Goal: Contribute content: Add original content to the website for others to see

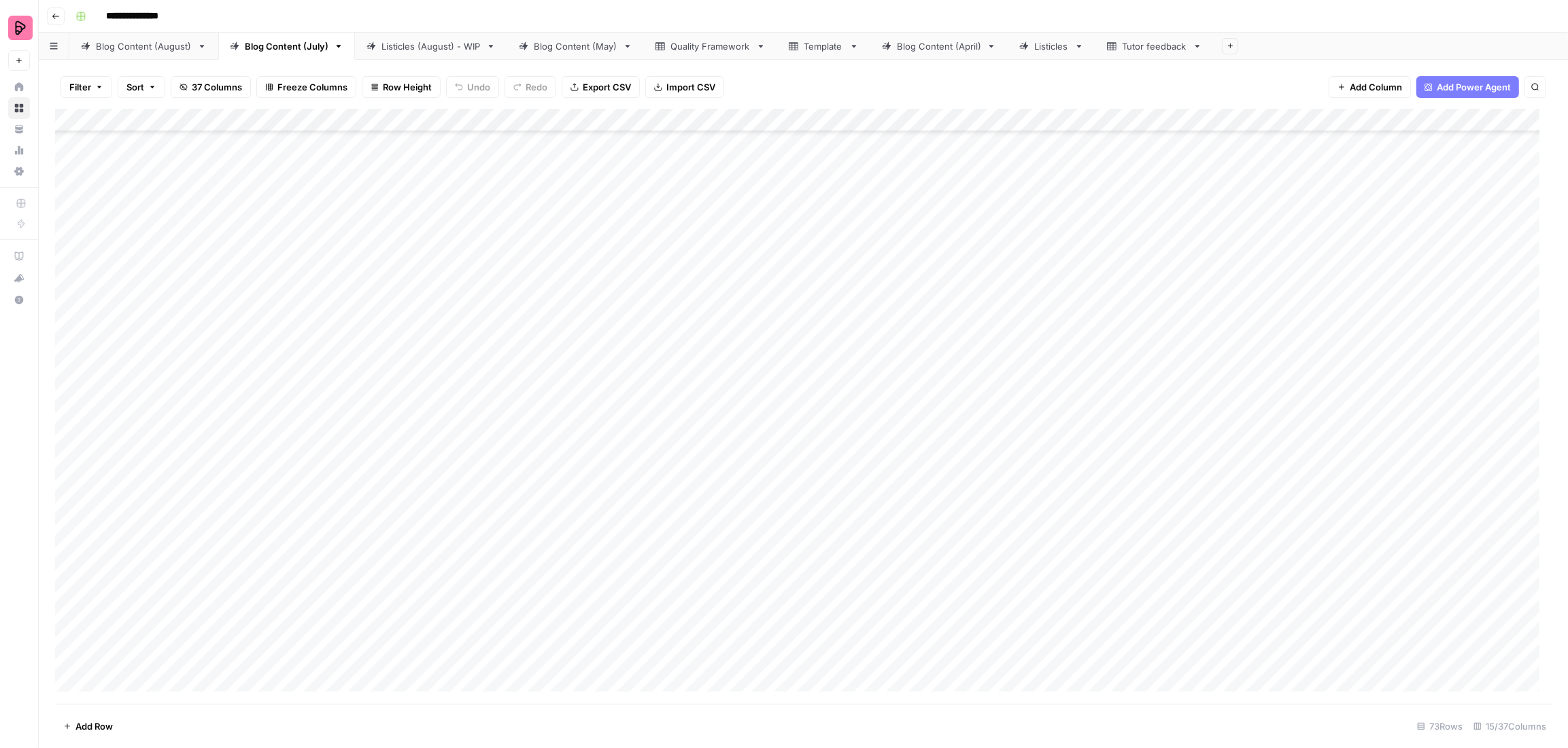
scroll to position [626, 0]
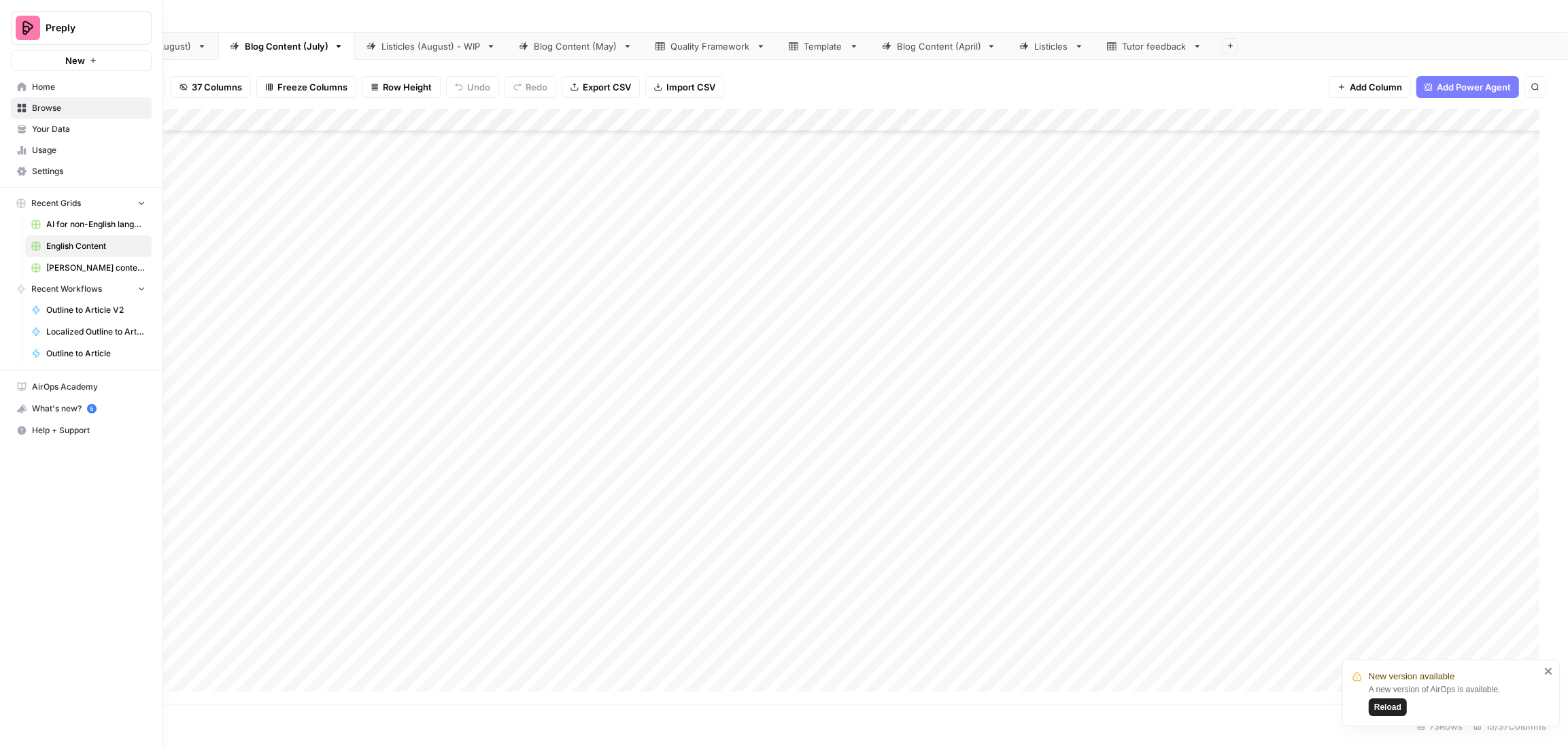
click at [106, 225] on span "AI for non-English languages" at bounding box center [96, 224] width 100 height 12
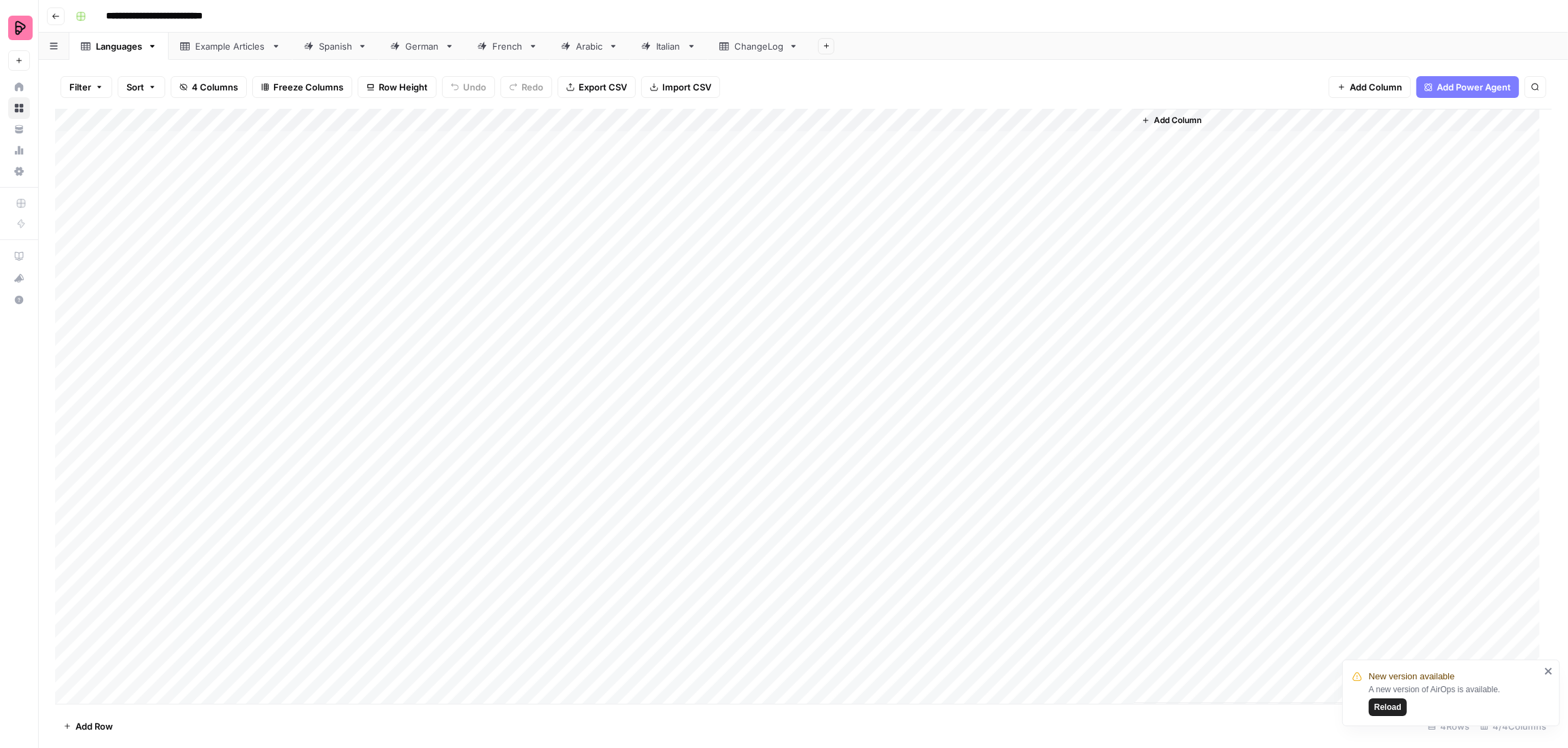
click at [213, 49] on div "Example Articles" at bounding box center [230, 46] width 70 height 14
click at [273, 602] on div "Add Column" at bounding box center [803, 406] width 1497 height 595
drag, startPoint x: 299, startPoint y: 599, endPoint x: 290, endPoint y: 664, distance: 65.6
click at [290, 664] on div "Add Column" at bounding box center [803, 406] width 1497 height 595
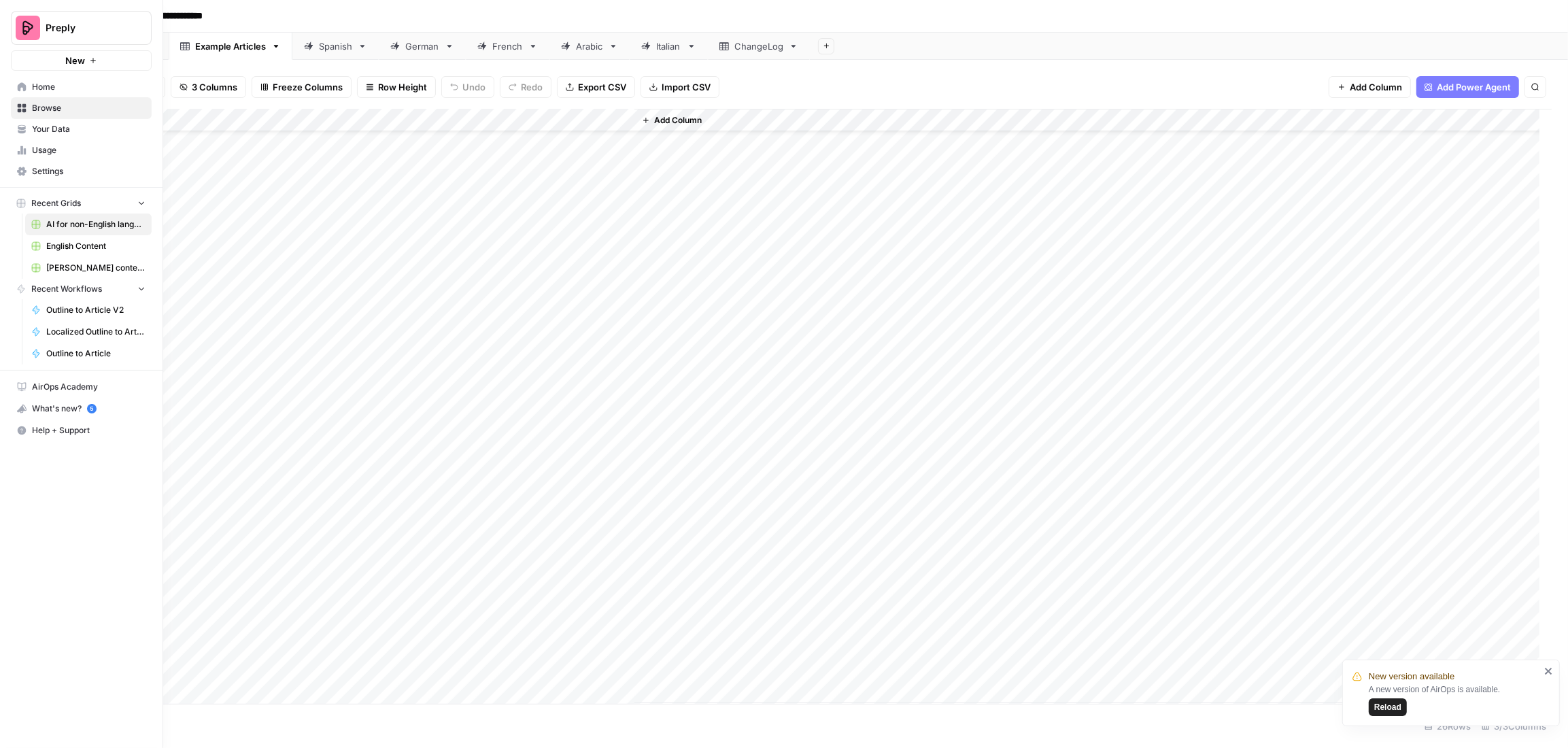
click at [66, 131] on span "Your Data" at bounding box center [88, 129] width 113 height 12
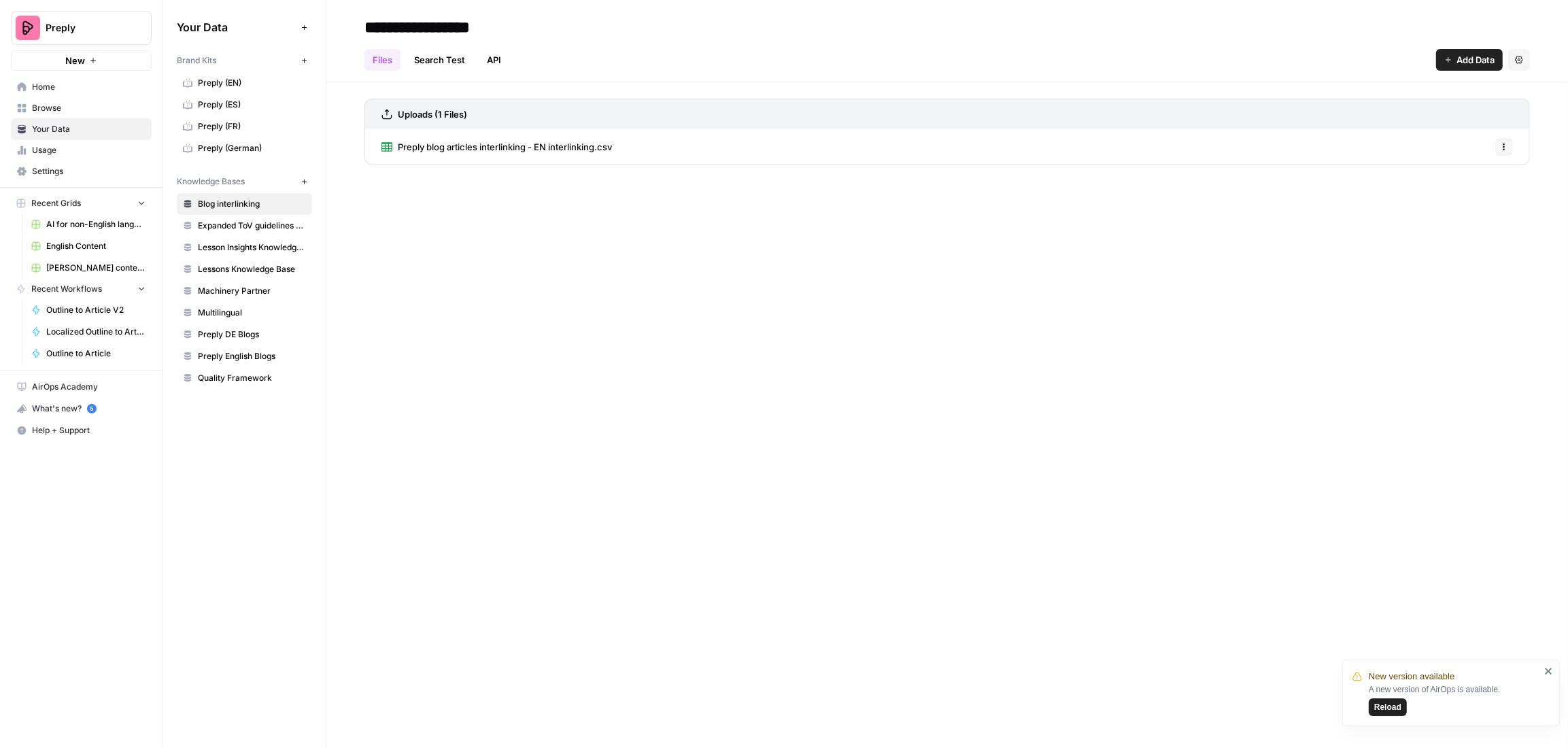
click at [227, 308] on span "Multilingual" at bounding box center [252, 313] width 108 height 12
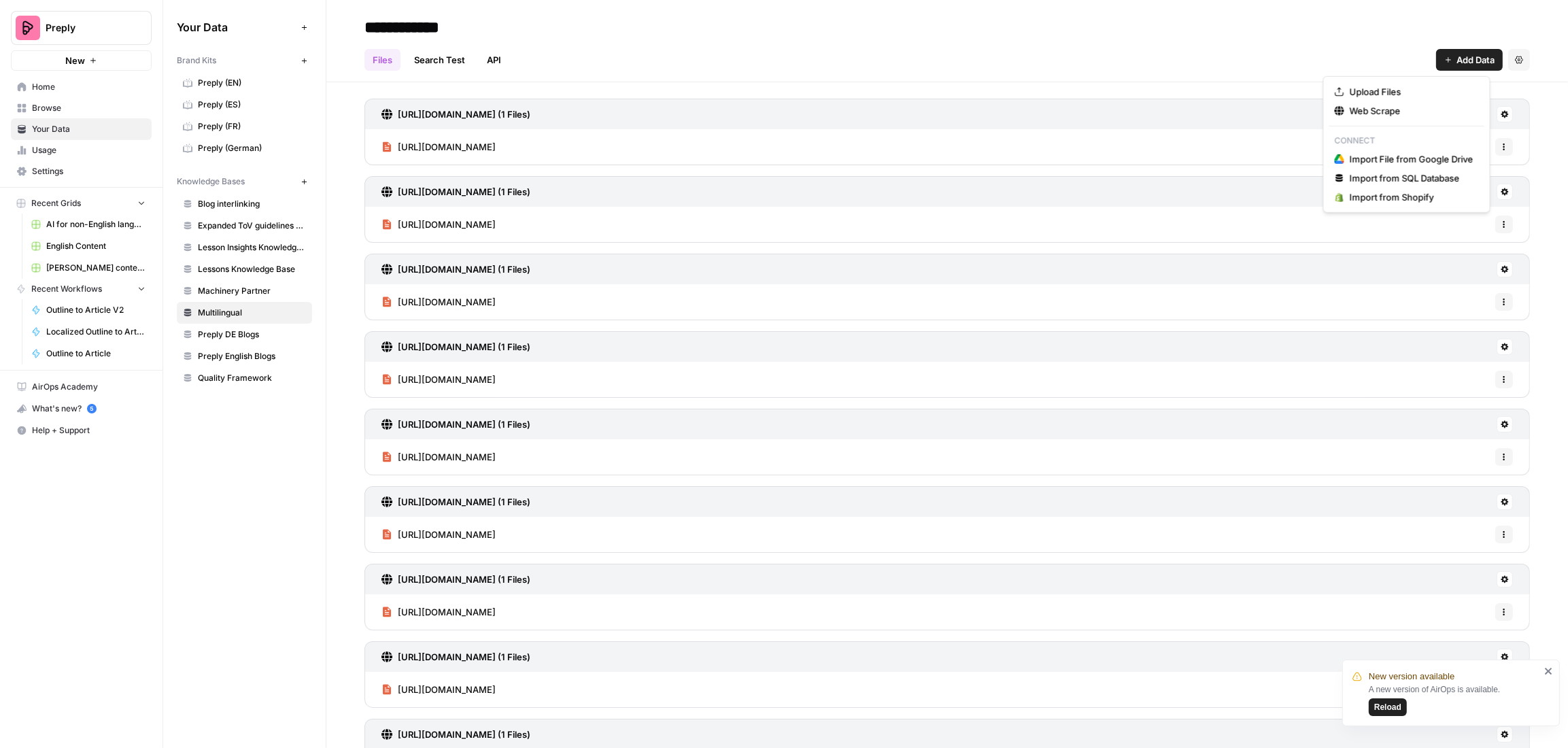
click at [1456, 61] on span "Add Data" at bounding box center [1475, 60] width 38 height 14
click at [1382, 113] on span "Web Scrape" at bounding box center [1412, 111] width 124 height 14
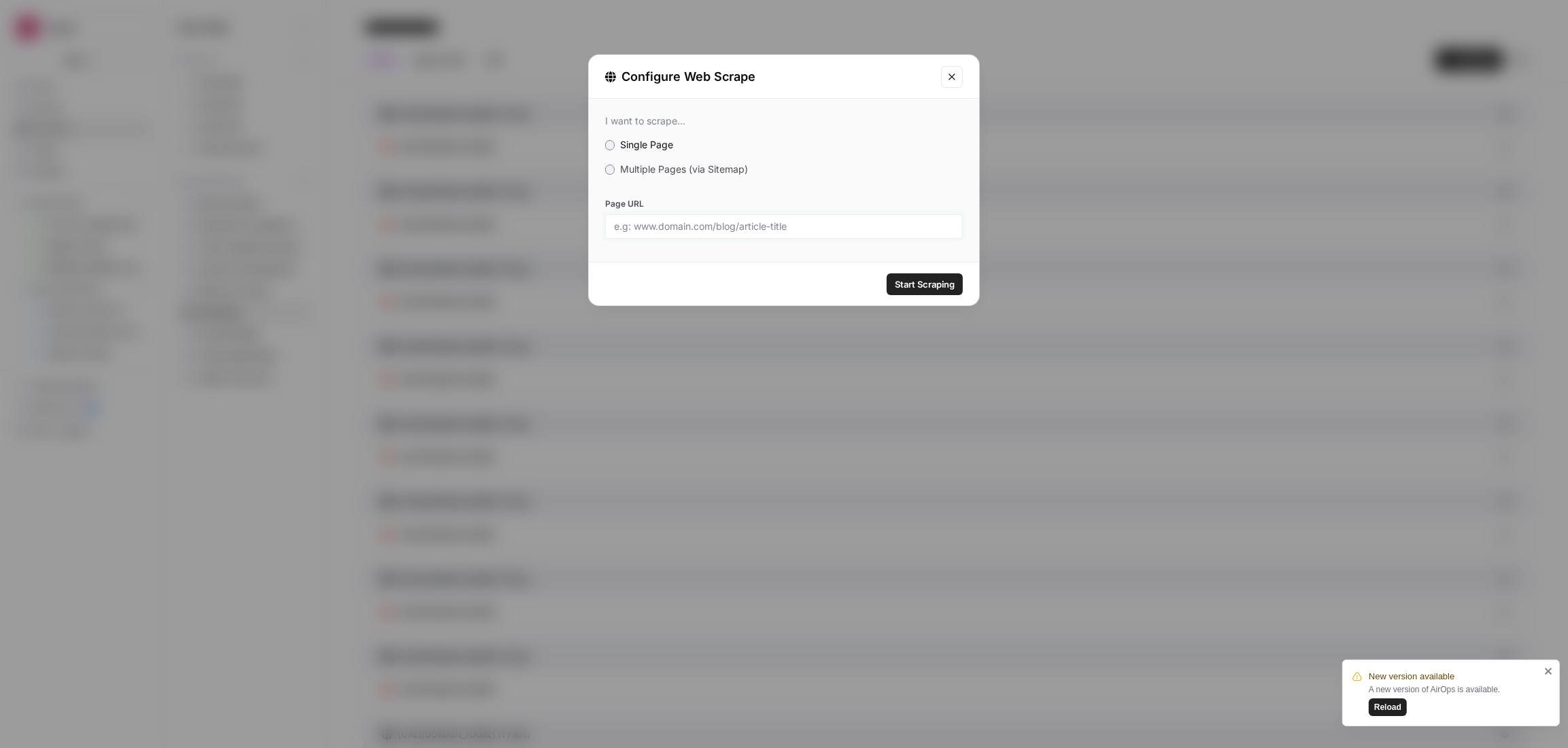
click at [720, 225] on input "Page URL" at bounding box center [784, 227] width 340 height 12
paste input "[URL][DOMAIN_NAME]"
type input "[URL][DOMAIN_NAME]"
click at [933, 282] on span "Start Scraping" at bounding box center [925, 284] width 60 height 14
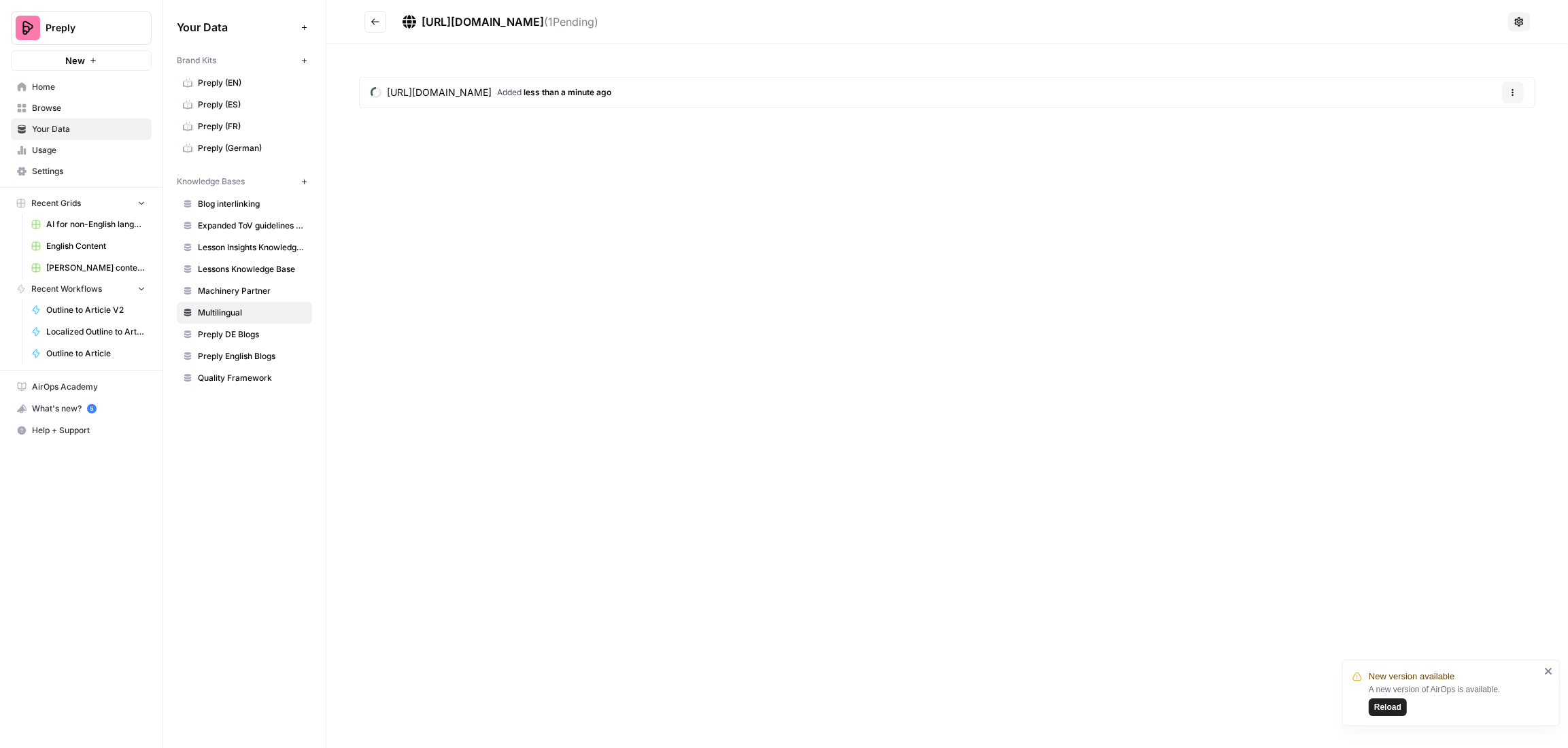
click at [375, 21] on icon "Go back" at bounding box center [376, 21] width 9 height 6
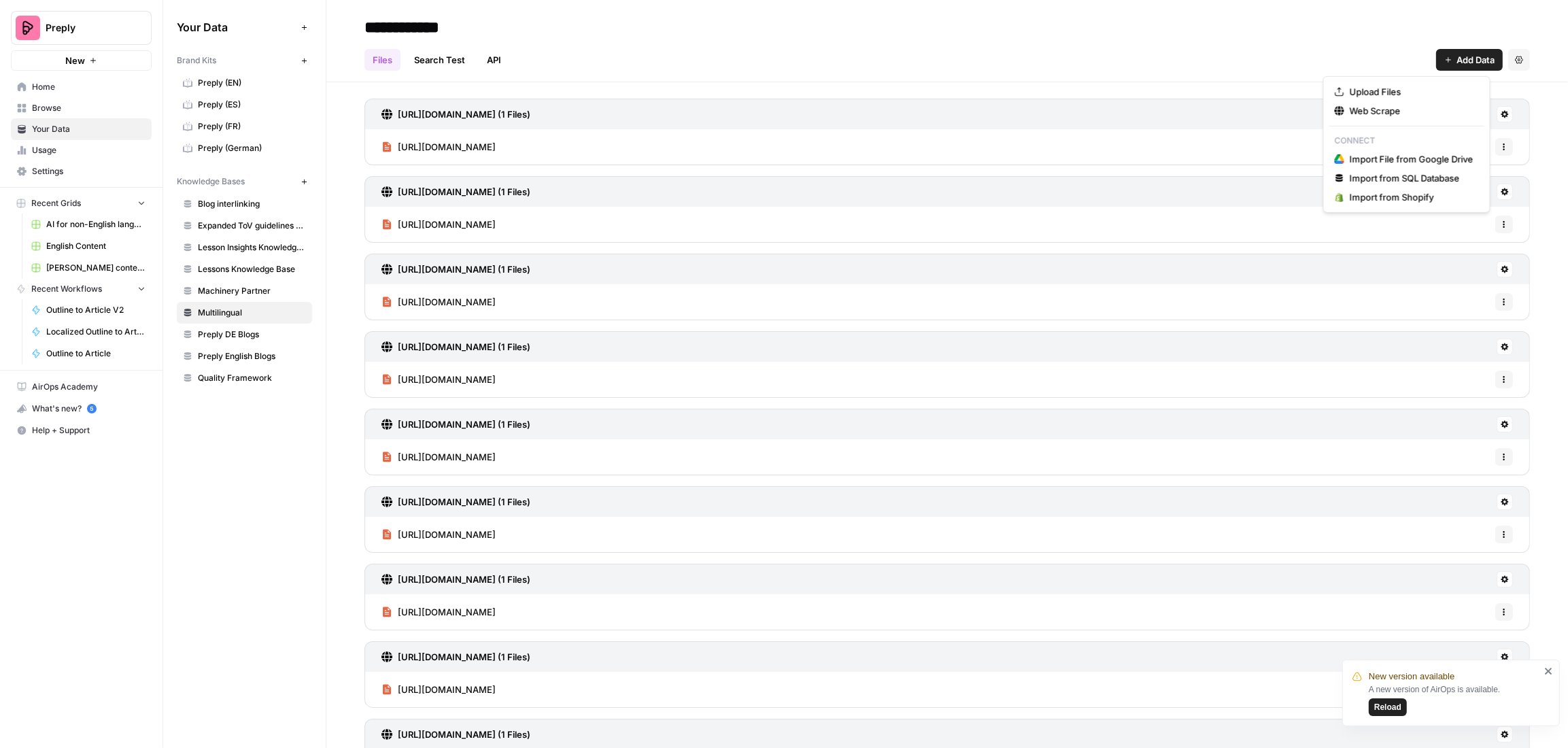
click at [1456, 61] on span "Add Data" at bounding box center [1475, 60] width 38 height 14
click at [1390, 110] on span "Web Scrape" at bounding box center [1412, 111] width 124 height 14
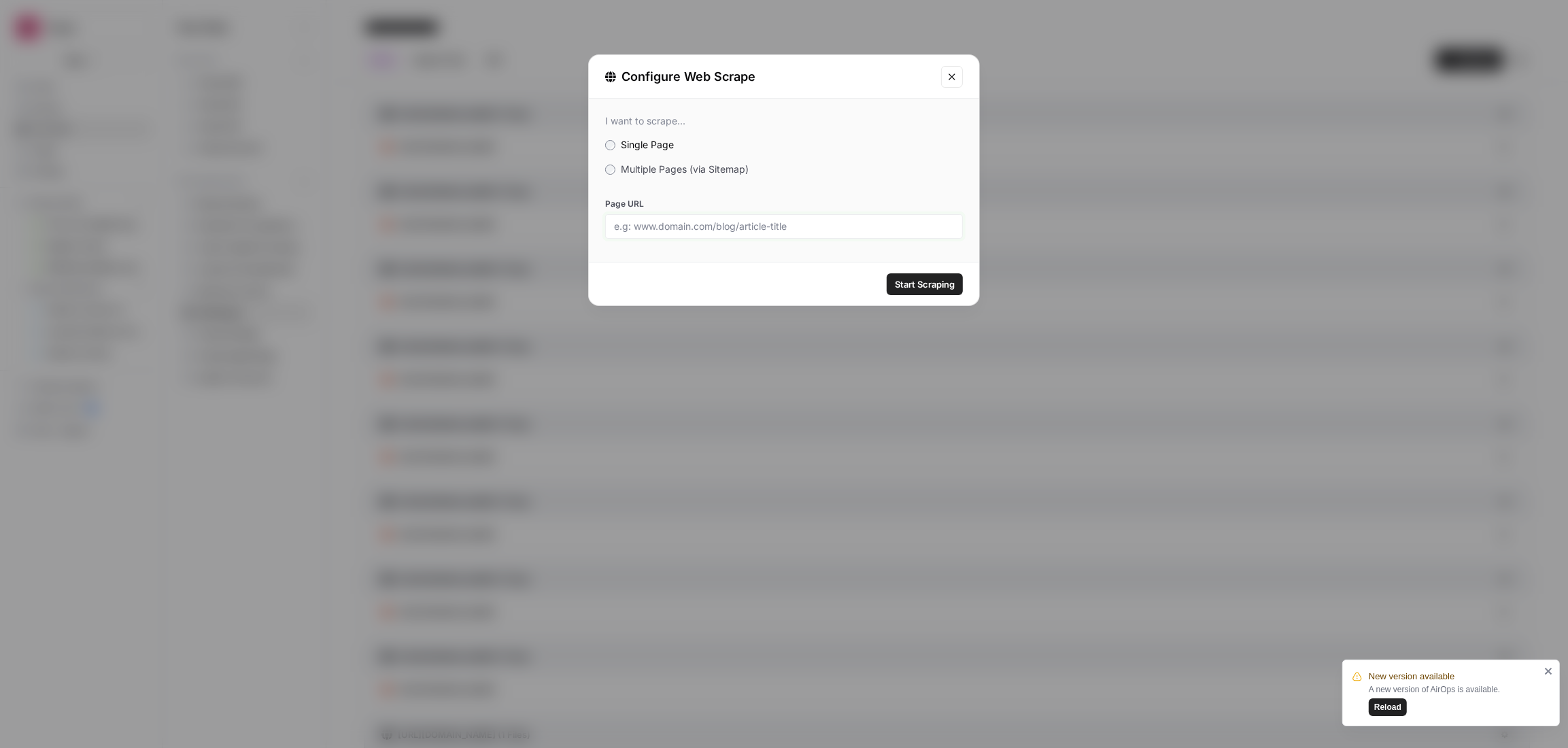
click at [686, 223] on input "Page URL" at bounding box center [784, 227] width 340 height 12
paste input "[URL][DOMAIN_NAME][PERSON_NAME]"
type input "[URL][DOMAIN_NAME][PERSON_NAME]"
click at [930, 288] on span "Start Scraping" at bounding box center [925, 284] width 60 height 14
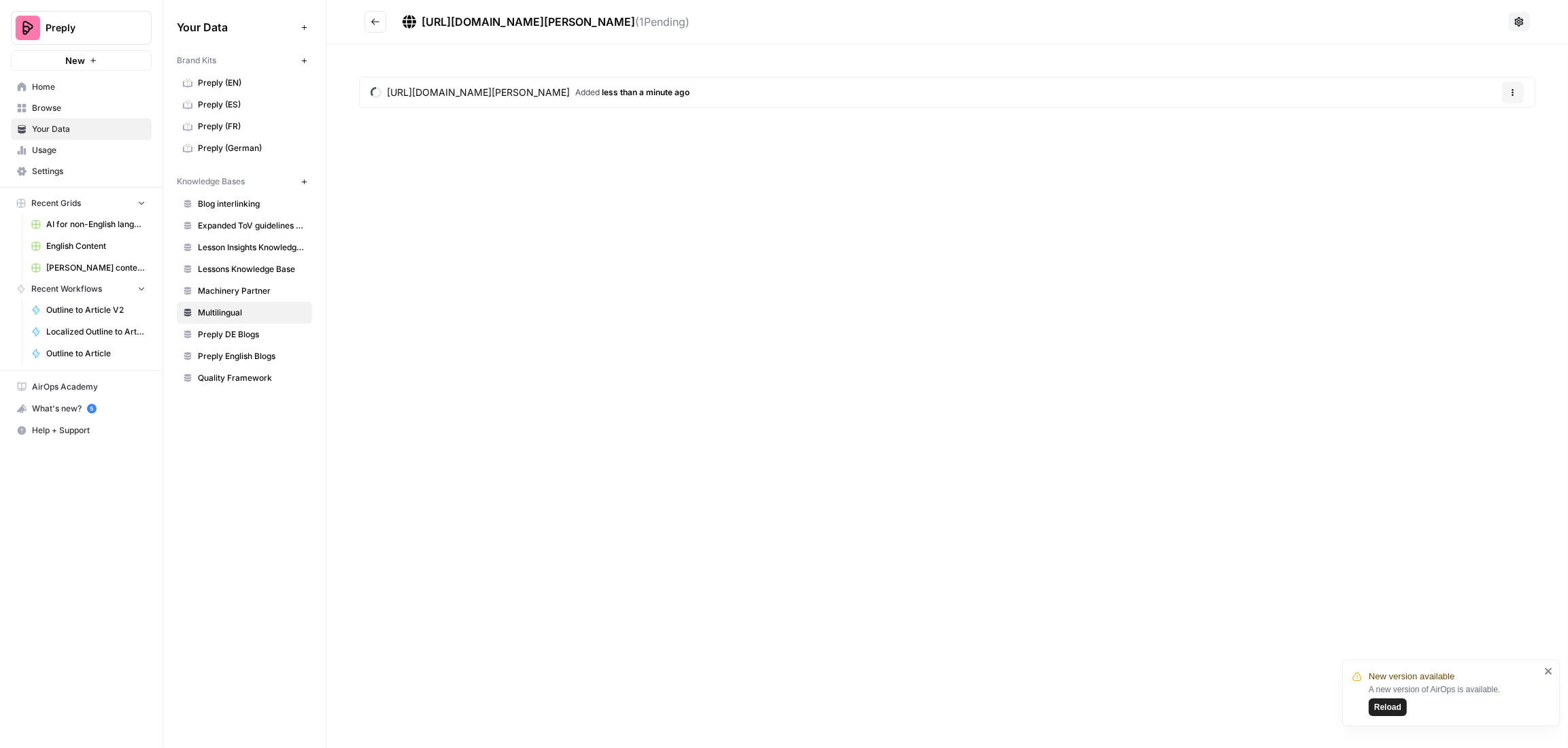
click at [374, 21] on icon "Go back" at bounding box center [376, 21] width 9 height 6
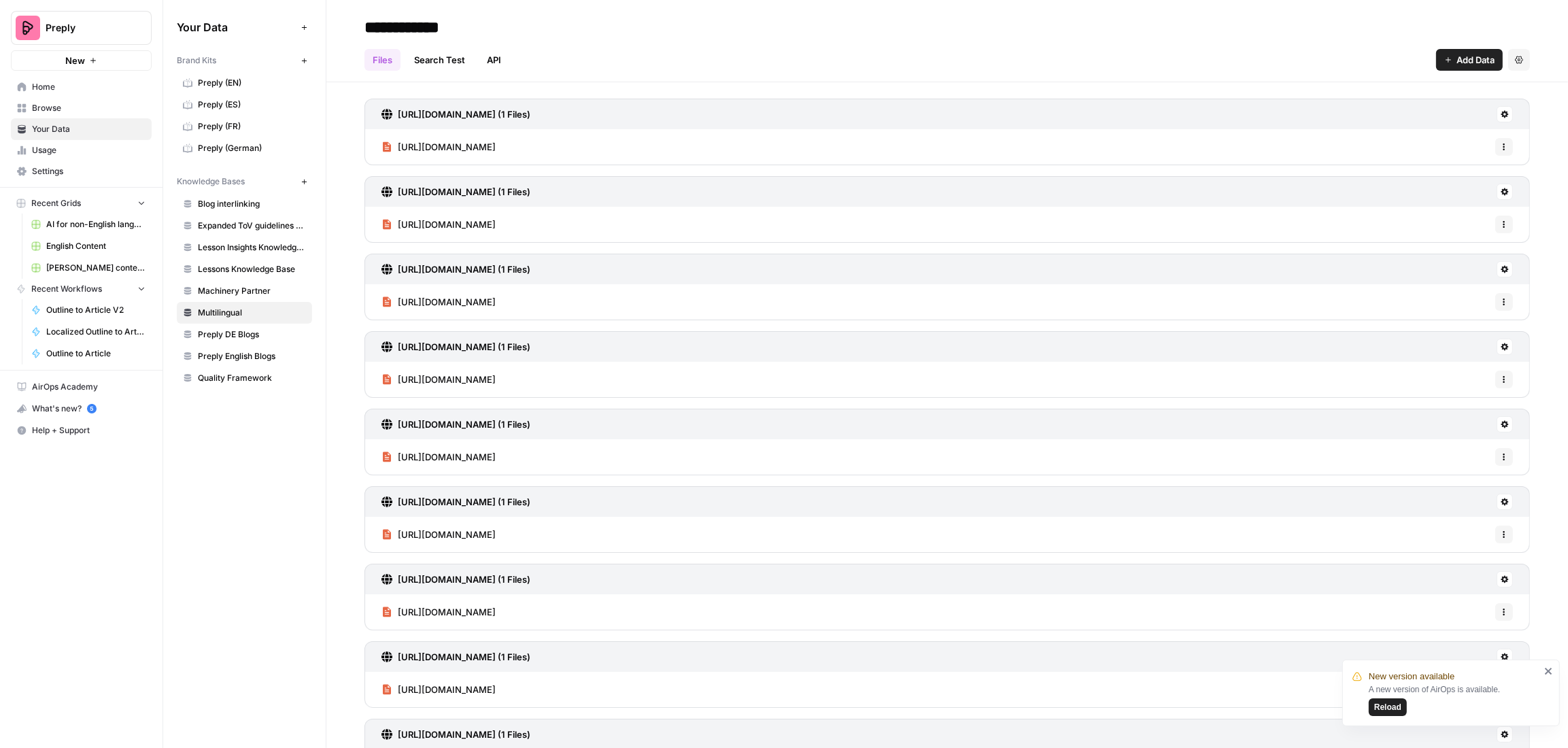
click at [1463, 53] on span "Add Data" at bounding box center [1475, 60] width 38 height 14
click at [1386, 113] on span "Web Scrape" at bounding box center [1412, 111] width 124 height 14
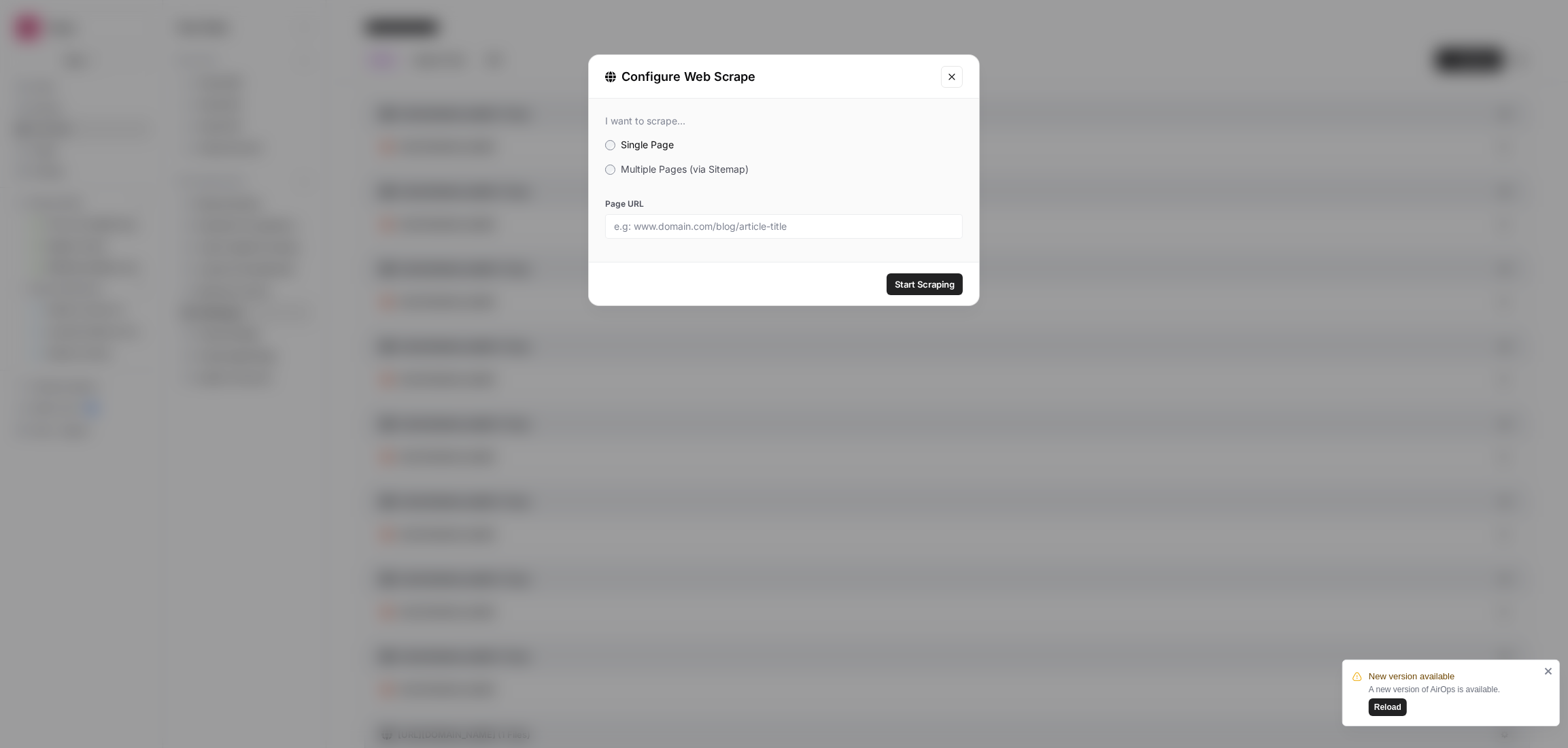
click at [774, 235] on div at bounding box center [784, 227] width 358 height 25
click at [802, 225] on input "Page URL" at bounding box center [784, 227] width 340 height 12
paste input "[URL][DOMAIN_NAME]"
type input "[URL][DOMAIN_NAME]"
click at [942, 289] on span "Start Scraping" at bounding box center [925, 284] width 60 height 14
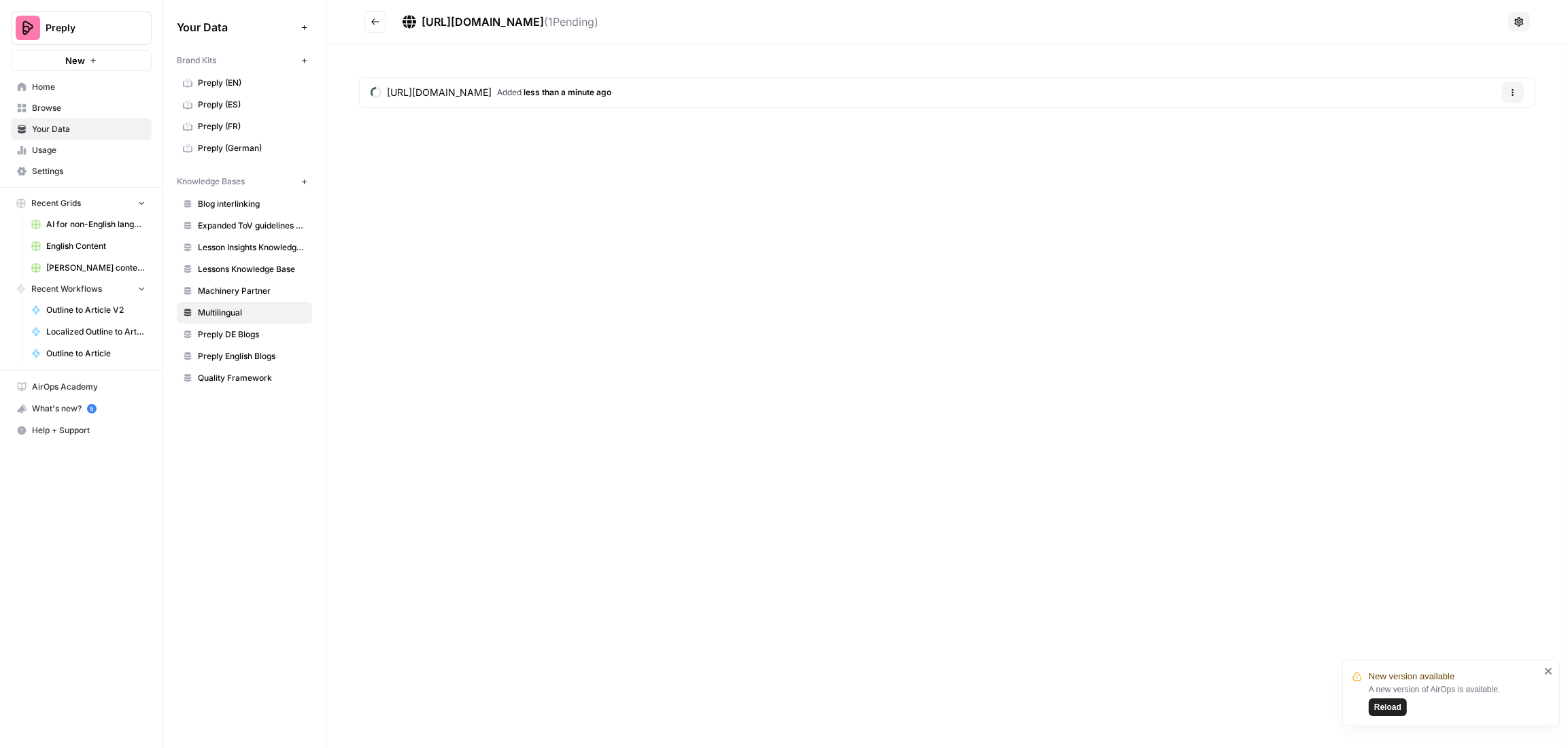
click at [375, 27] on button "Go back" at bounding box center [375, 21] width 21 height 21
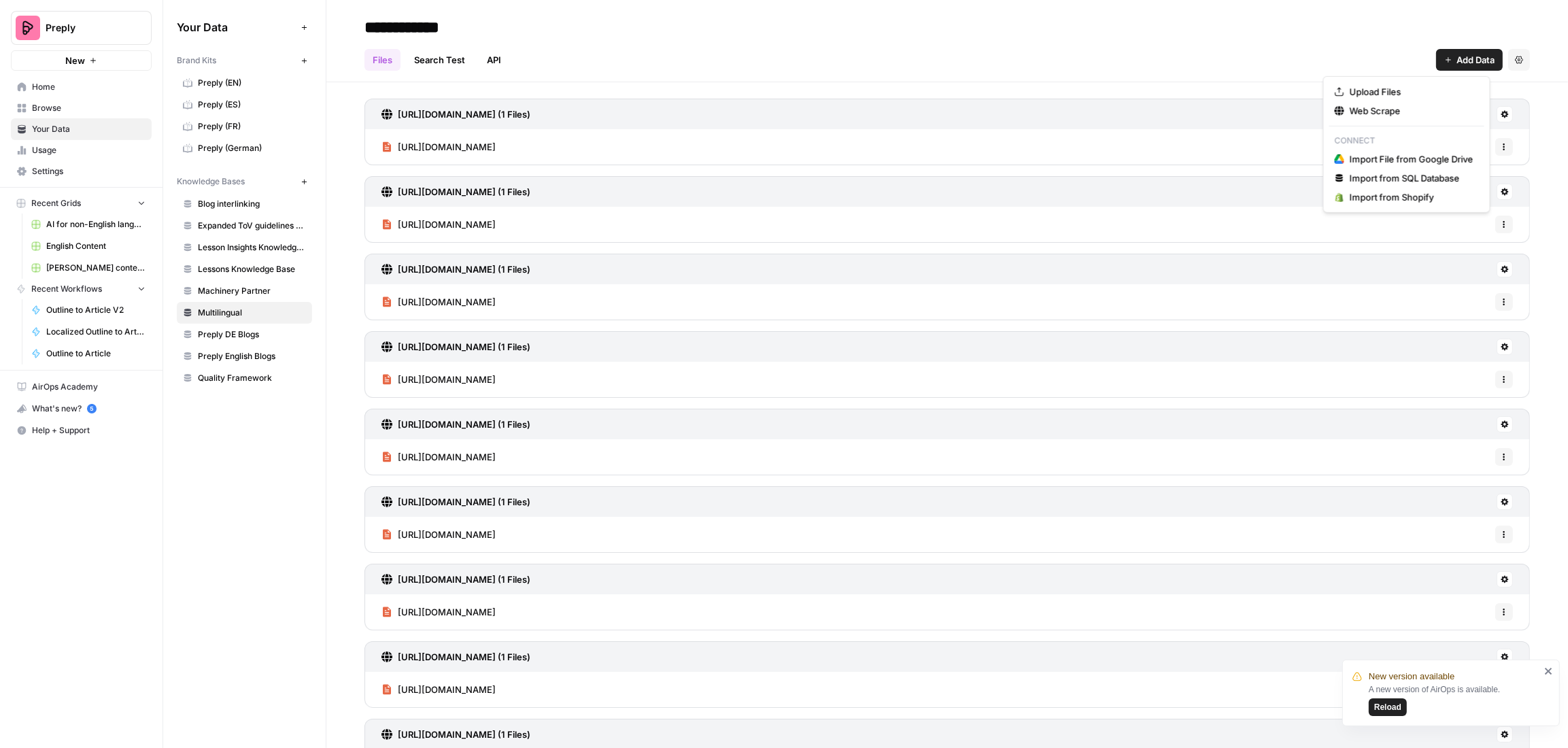
click at [1456, 64] on span "Add Data" at bounding box center [1475, 60] width 38 height 14
click at [1389, 112] on span "Web Scrape" at bounding box center [1412, 111] width 124 height 14
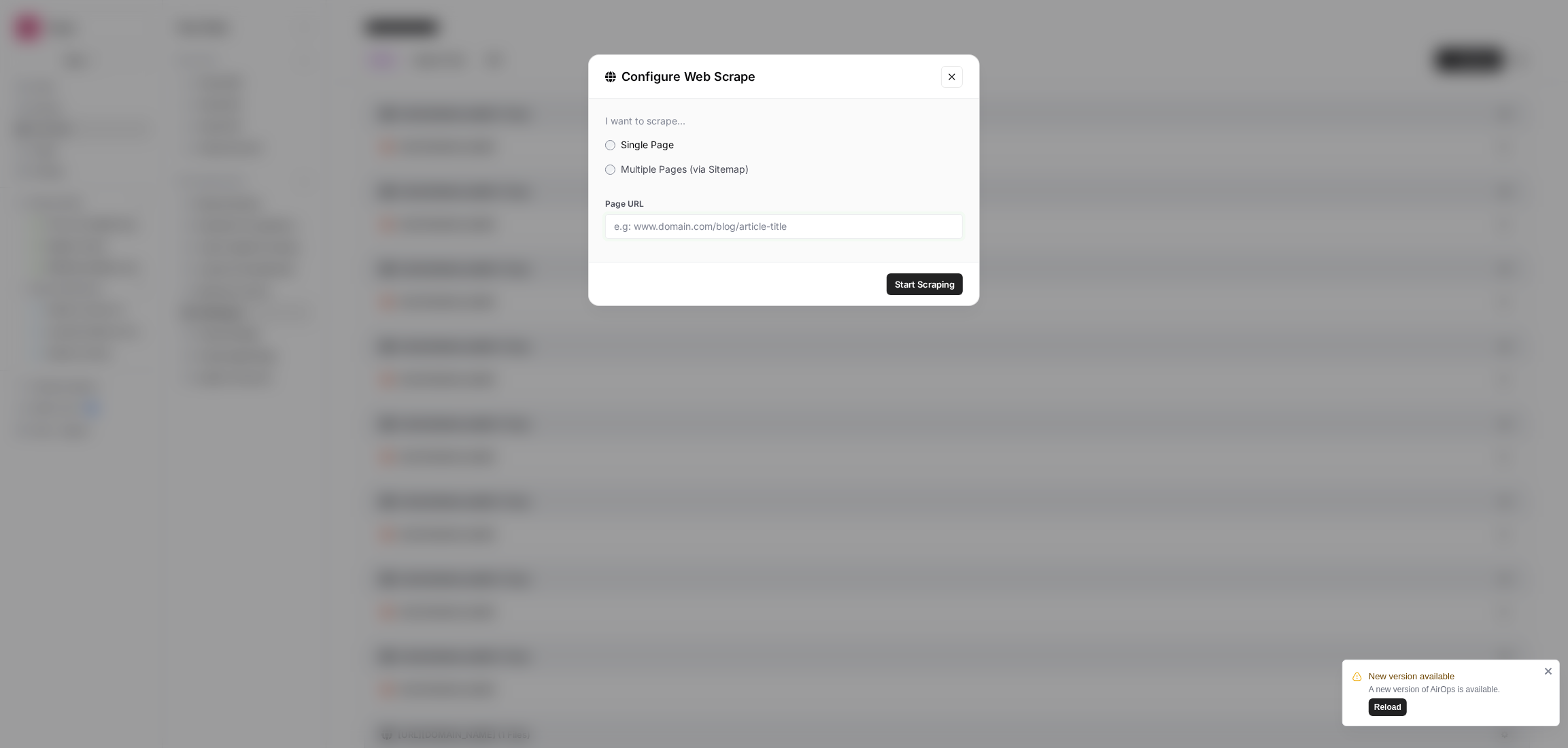
click at [778, 222] on input "Page URL" at bounding box center [784, 227] width 340 height 12
paste input "[URL][DOMAIN_NAME]"
type input "[URL][DOMAIN_NAME]"
click at [921, 279] on span "Start Scraping" at bounding box center [925, 284] width 60 height 14
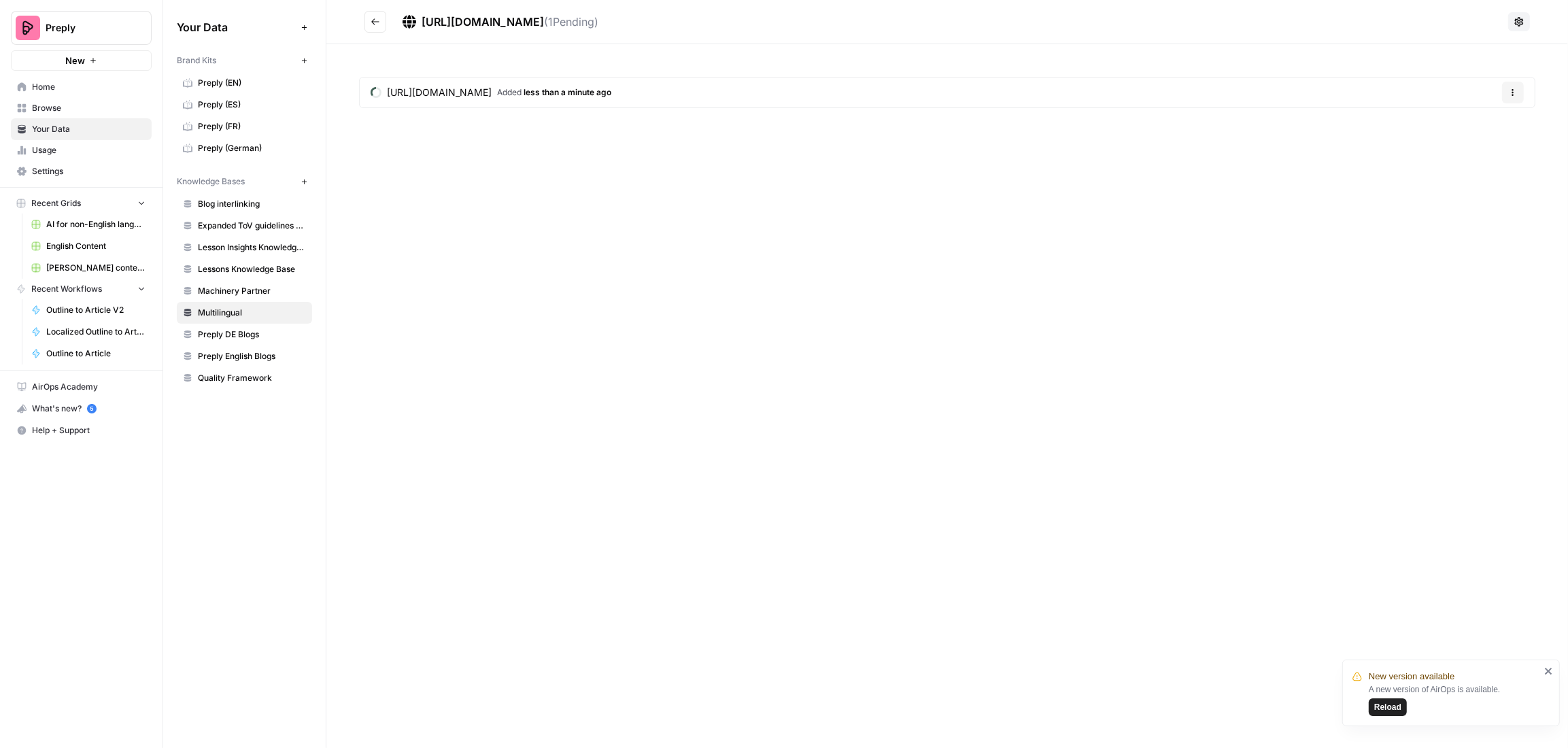
click at [376, 26] on icon "Go back" at bounding box center [375, 21] width 9 height 9
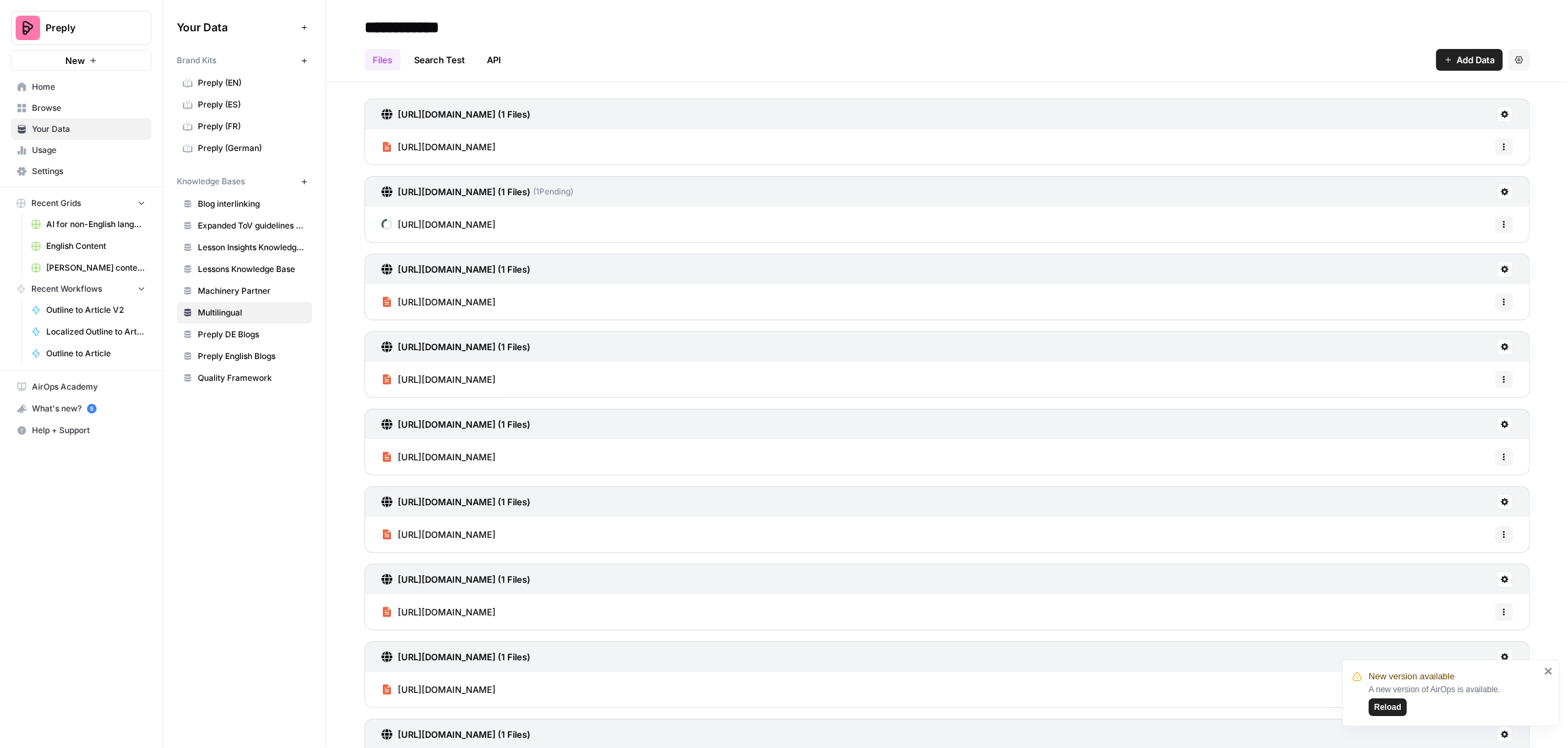
click at [61, 75] on nav "Home Browse Your Data Usage Settings" at bounding box center [81, 128] width 162 height 116
click at [59, 83] on span "Home" at bounding box center [88, 87] width 113 height 12
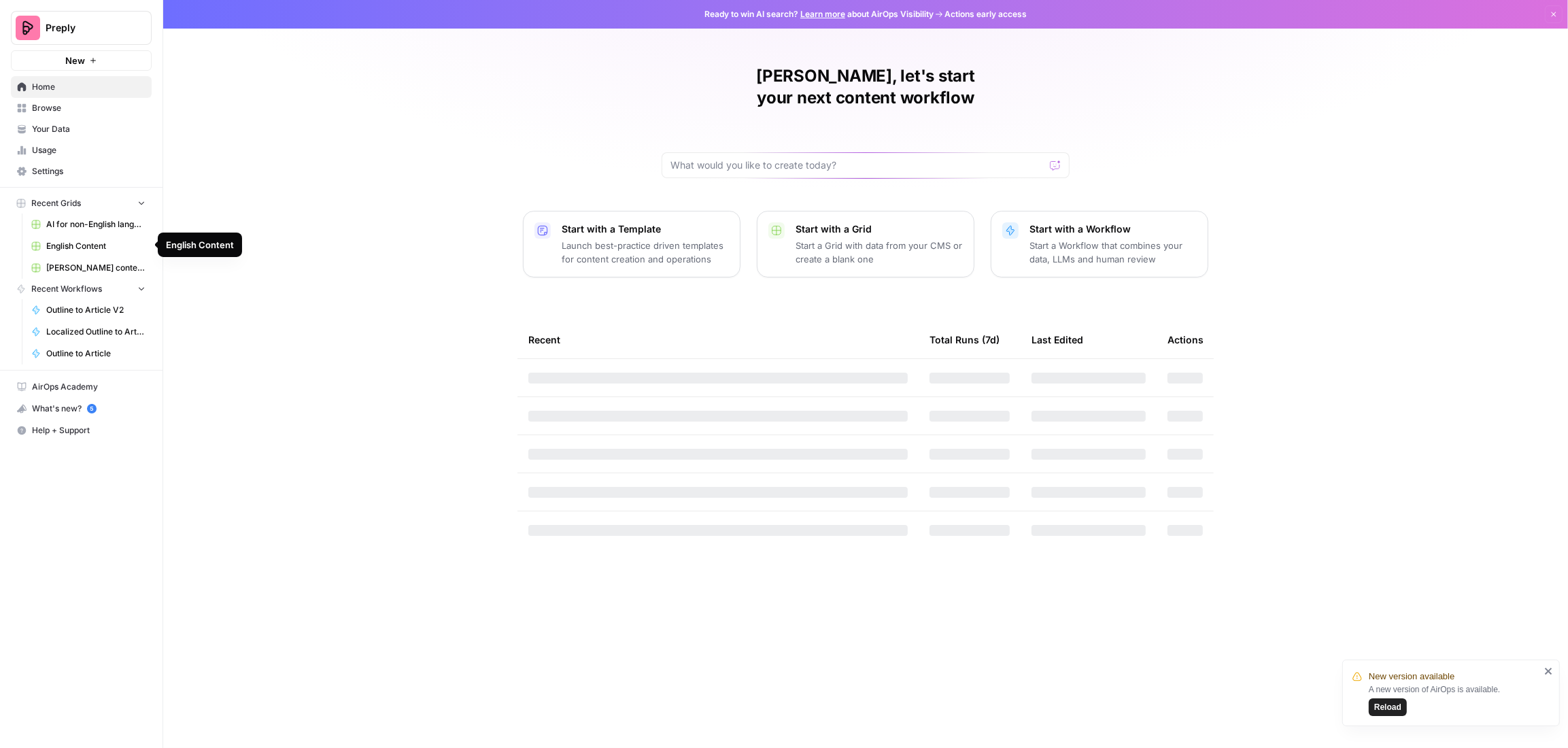
click at [106, 224] on span "AI for non-English languages" at bounding box center [96, 224] width 100 height 12
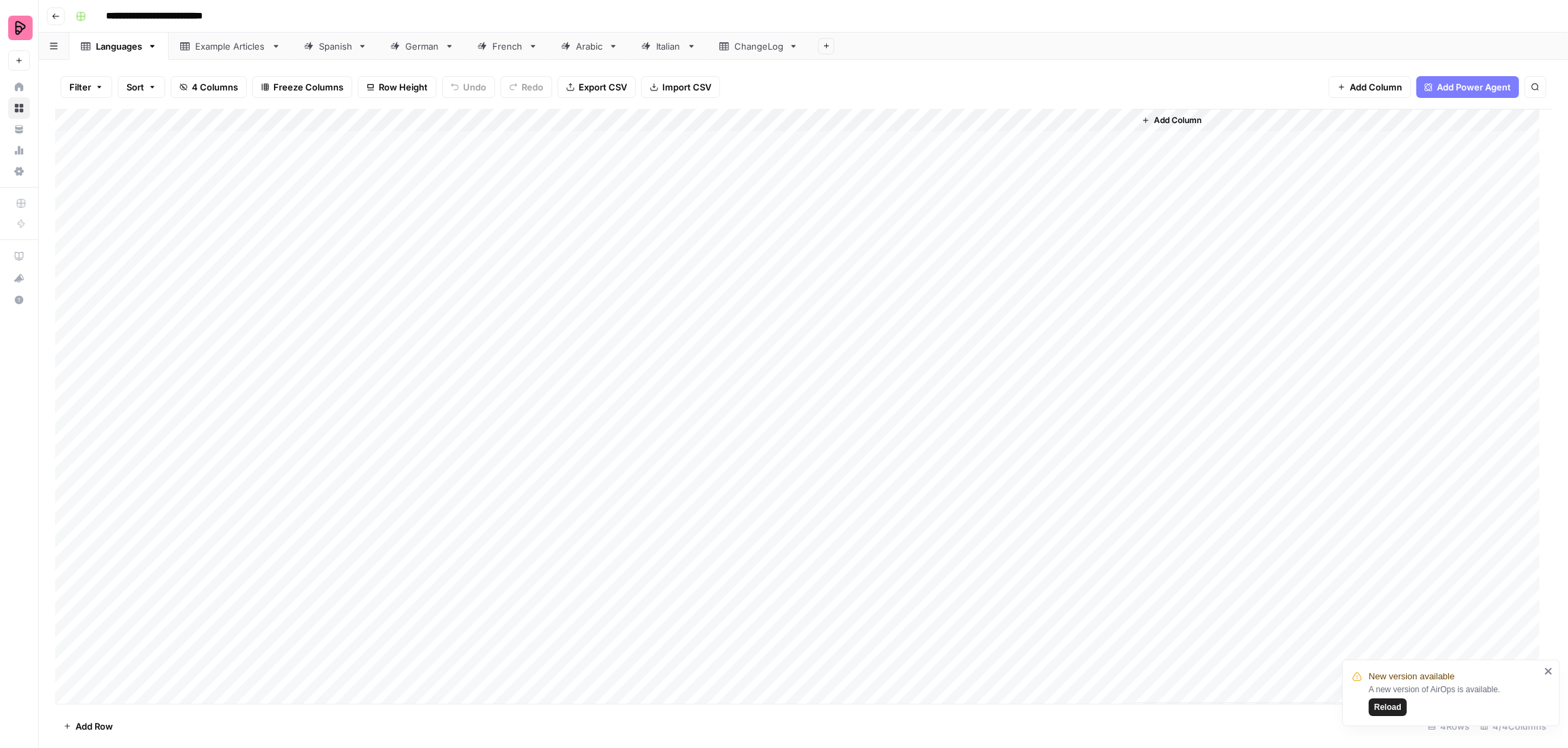
click at [224, 42] on div "Example Articles" at bounding box center [230, 46] width 70 height 14
click at [671, 47] on div "Italian" at bounding box center [669, 46] width 25 height 14
click at [414, 46] on div "German" at bounding box center [422, 46] width 34 height 14
click at [334, 51] on div "Spanish" at bounding box center [336, 46] width 33 height 14
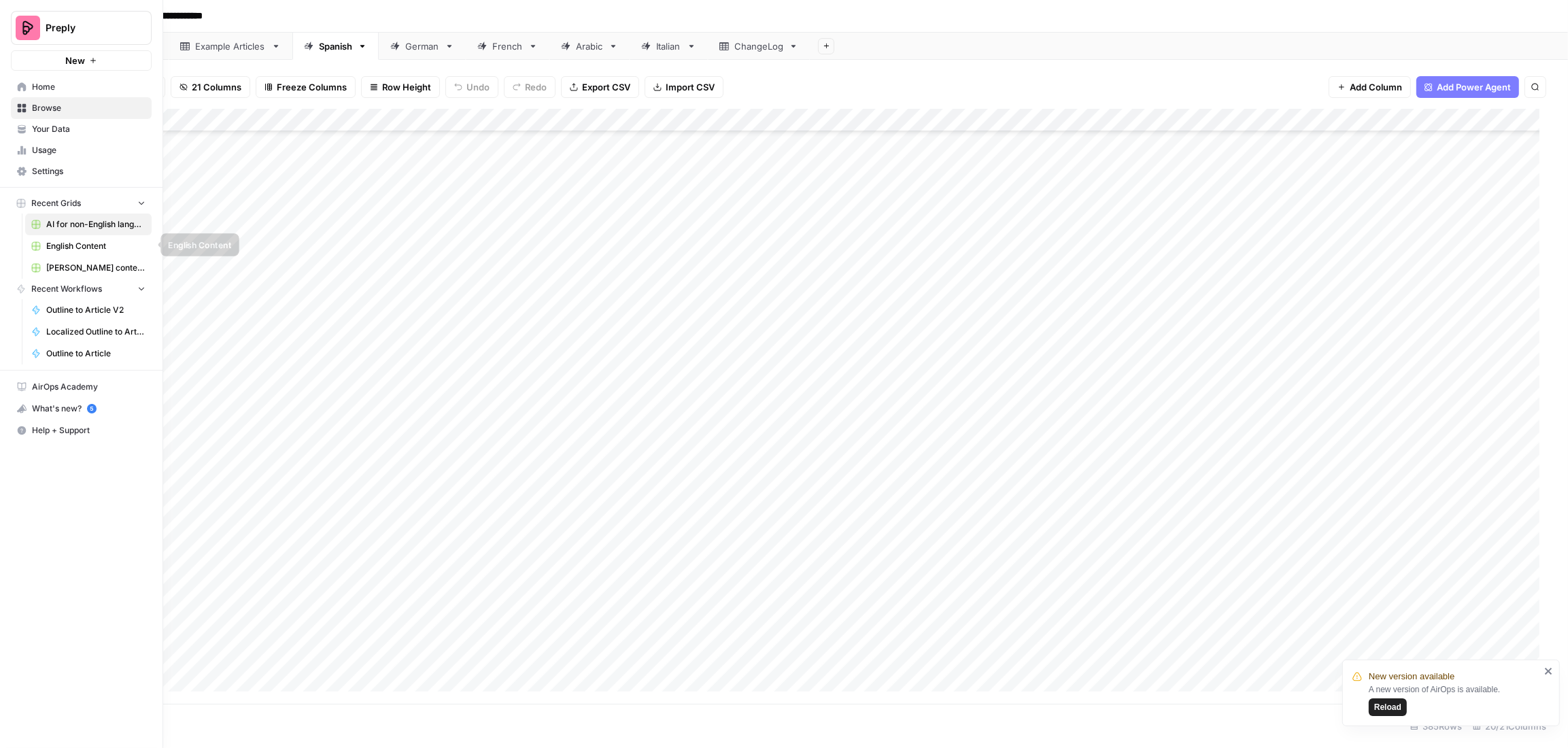
click at [80, 236] on link "English Content" at bounding box center [88, 246] width 126 height 21
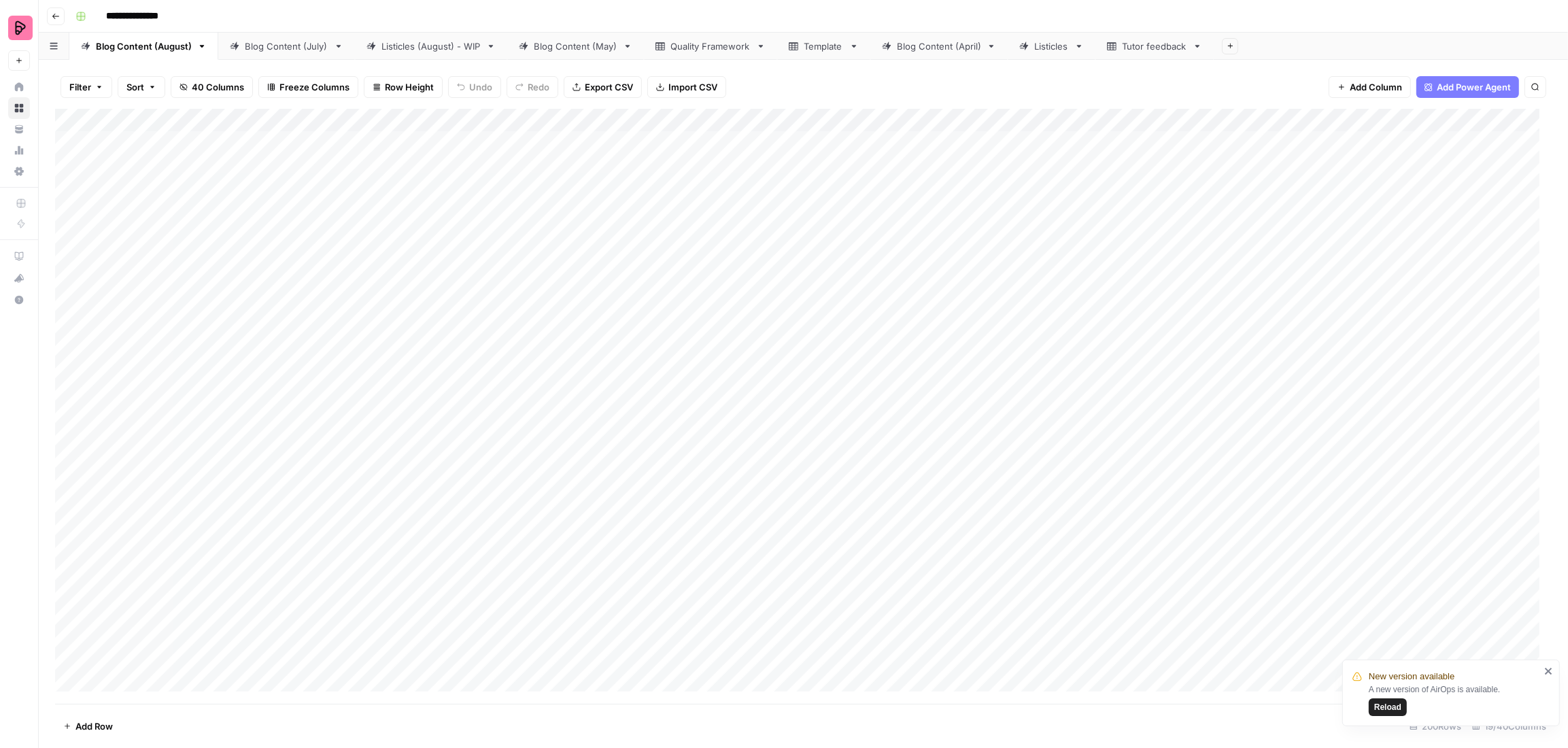
click at [562, 51] on div "Blog Content (May)" at bounding box center [575, 46] width 83 height 14
click at [405, 386] on div "Add Column" at bounding box center [803, 406] width 1497 height 595
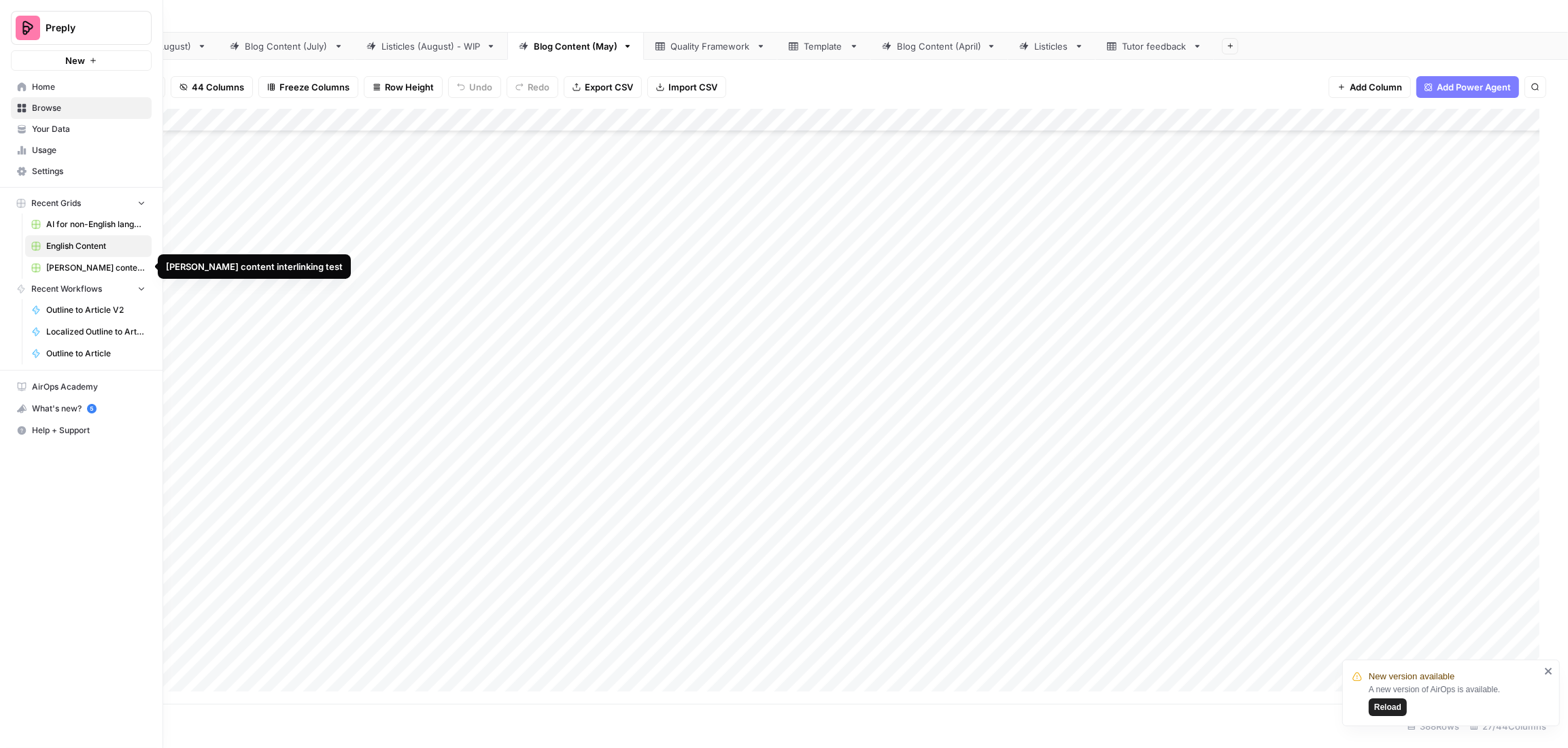
click at [100, 225] on span "AI for non-English languages" at bounding box center [96, 224] width 100 height 12
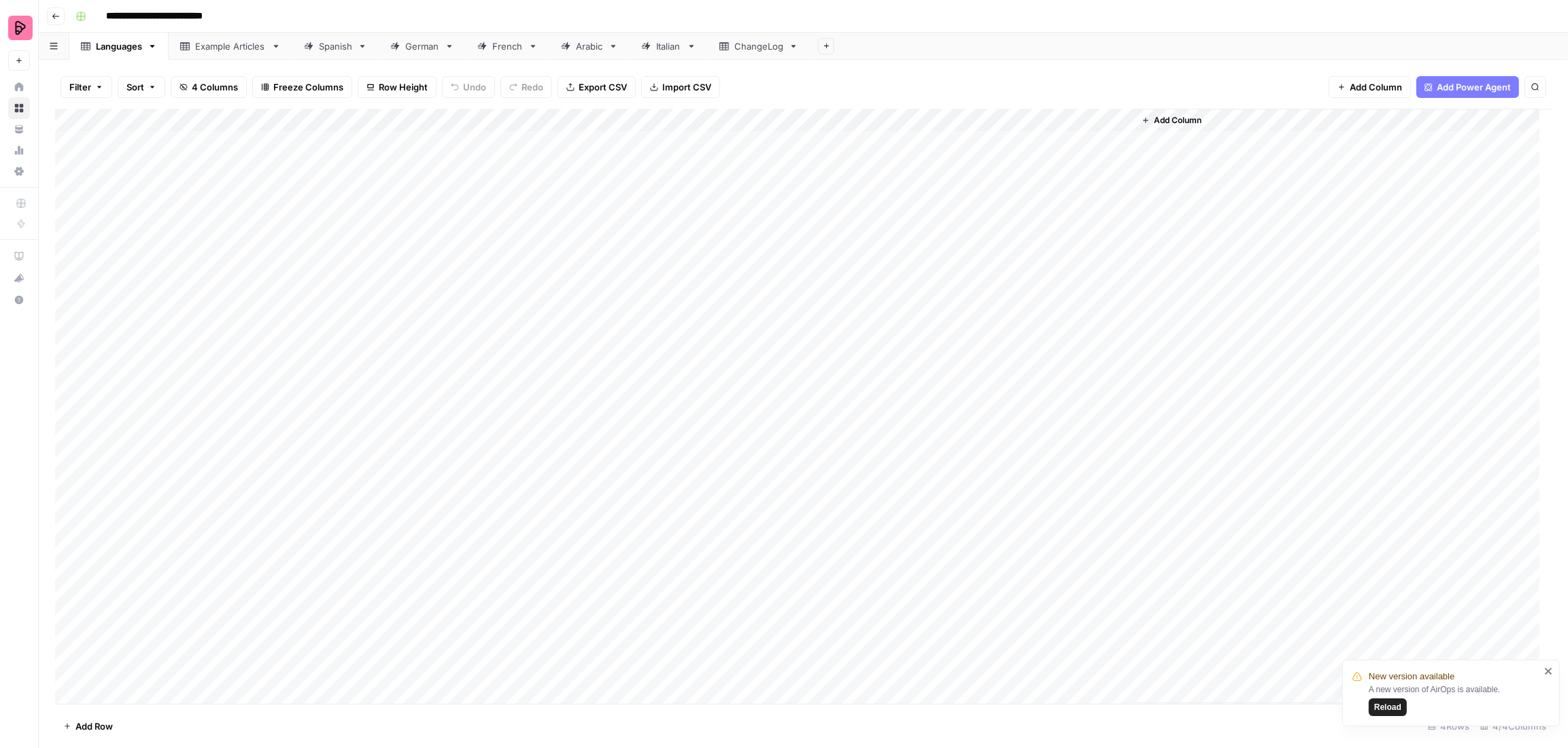
click at [224, 51] on div "Example Articles" at bounding box center [230, 46] width 70 height 14
click at [228, 694] on div "Add Column" at bounding box center [803, 406] width 1497 height 595
click at [934, 571] on div "Add Column" at bounding box center [1093, 406] width 917 height 594
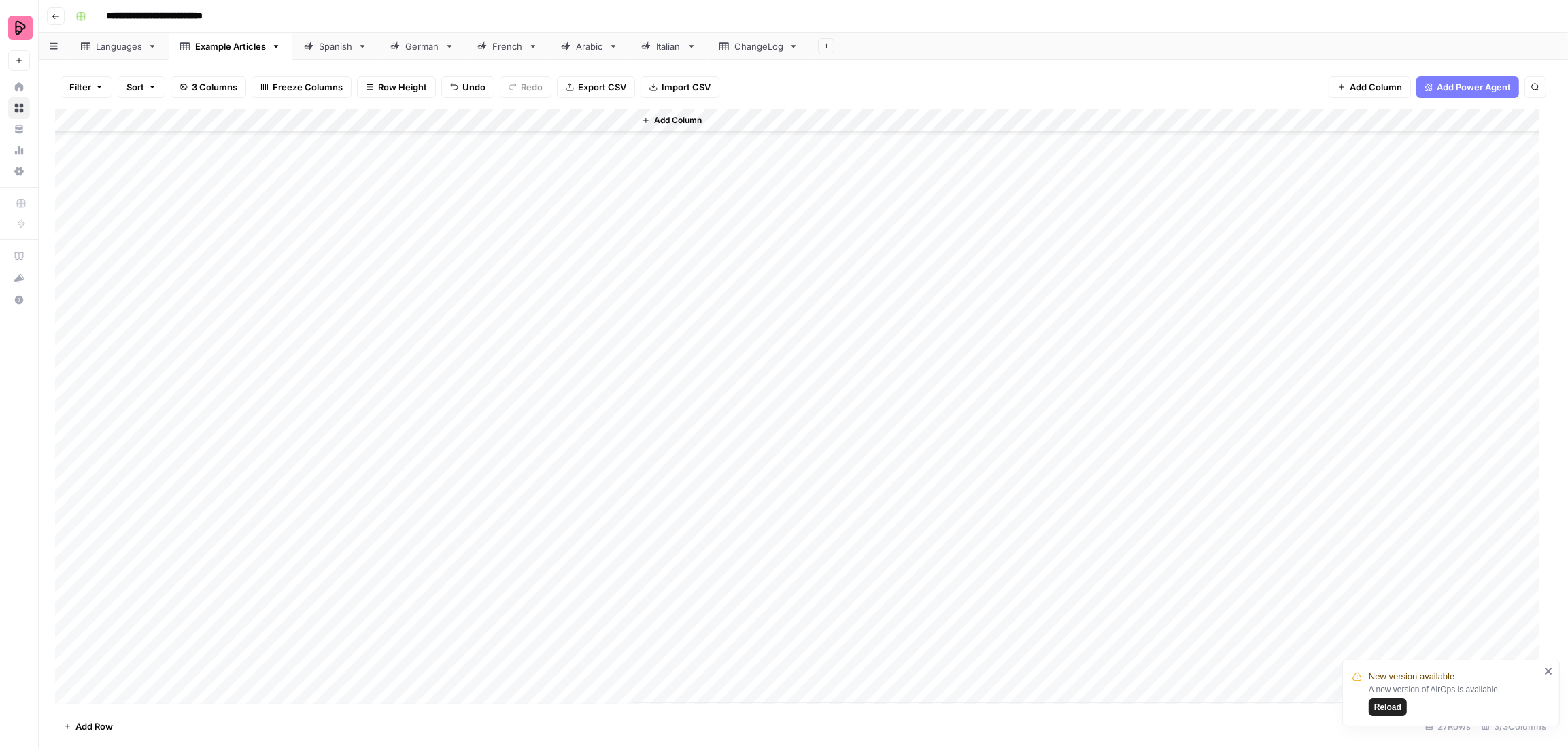
click at [317, 677] on div "Add Column" at bounding box center [803, 406] width 1497 height 595
type textarea "**********"
click at [437, 675] on div "Add Column" at bounding box center [803, 406] width 1497 height 595
type textarea "******"
type textarea "*******"
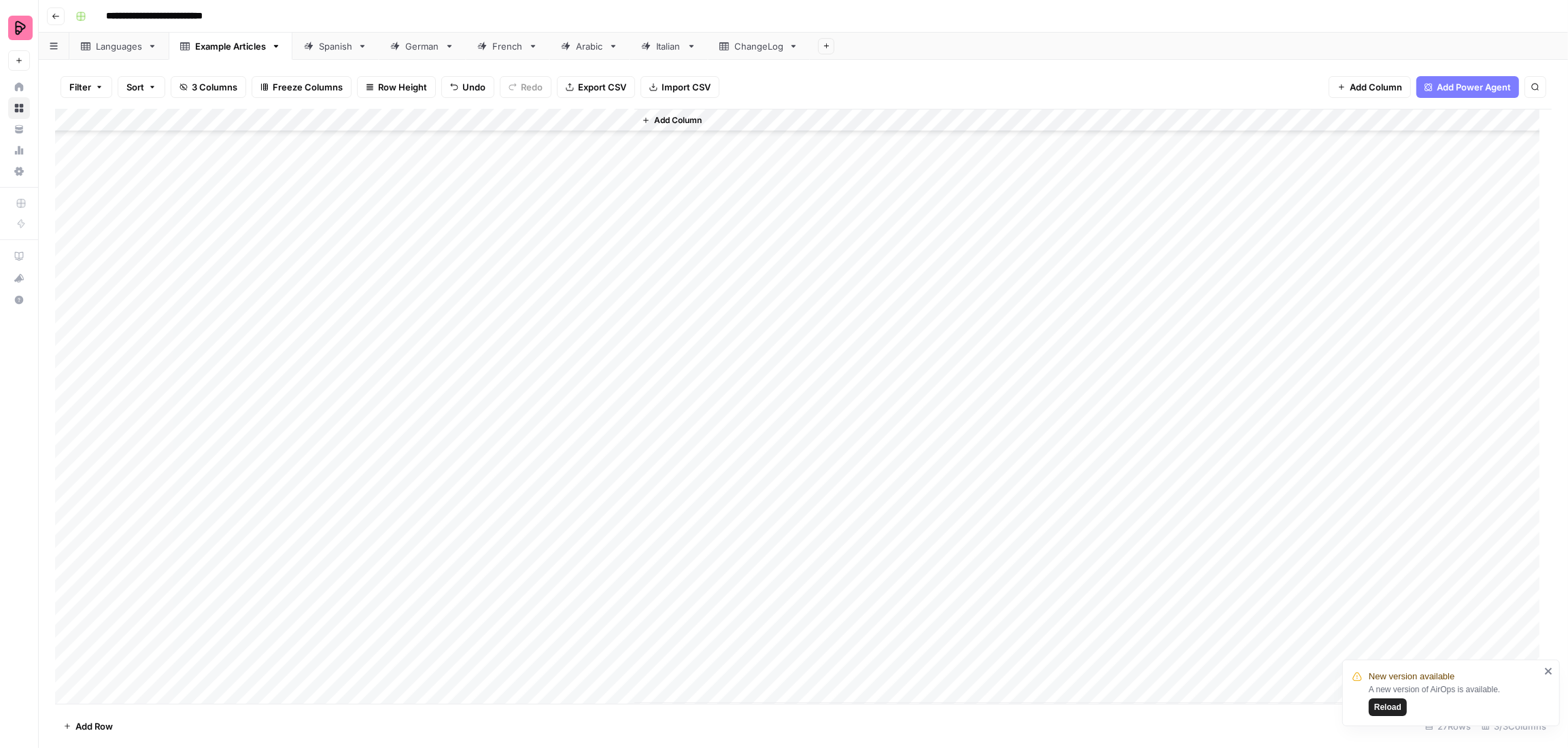
drag, startPoint x: 102, startPoint y: 670, endPoint x: 118, endPoint y: 580, distance: 91.4
click at [118, 580] on div "Add Column" at bounding box center [803, 406] width 1497 height 595
drag, startPoint x: 102, startPoint y: 669, endPoint x: 141, endPoint y: 344, distance: 327.3
click at [141, 344] on div "Add Column" at bounding box center [803, 406] width 1497 height 595
drag, startPoint x: 100, startPoint y: 675, endPoint x: 155, endPoint y: 362, distance: 317.8
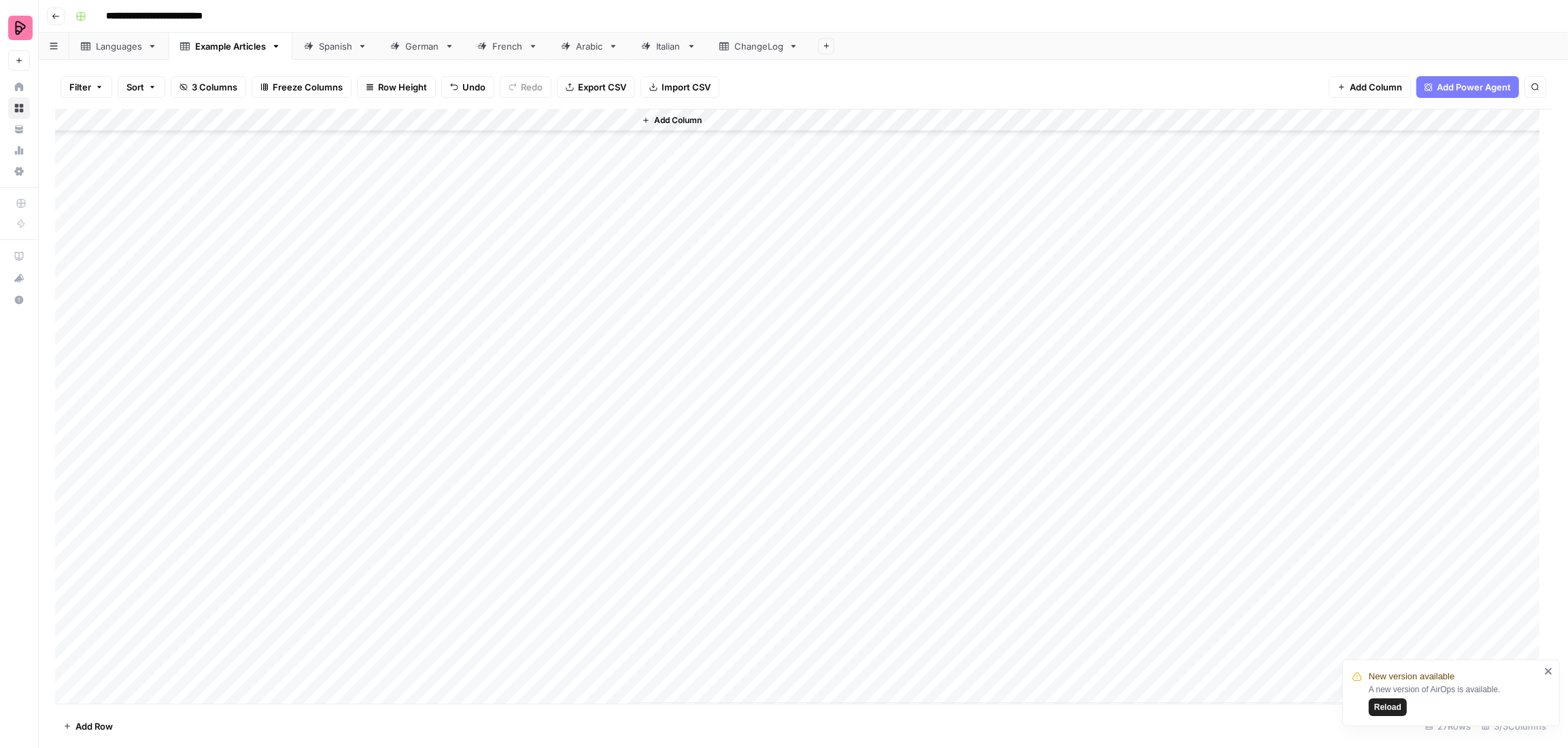
click at [155, 362] on div "Add Column" at bounding box center [803, 406] width 1497 height 595
drag, startPoint x: 100, startPoint y: 646, endPoint x: 154, endPoint y: 208, distance: 441.3
click at [154, 208] on div "Add Column" at bounding box center [803, 406] width 1497 height 595
click at [312, 643] on div "Add Column" at bounding box center [803, 406] width 1497 height 595
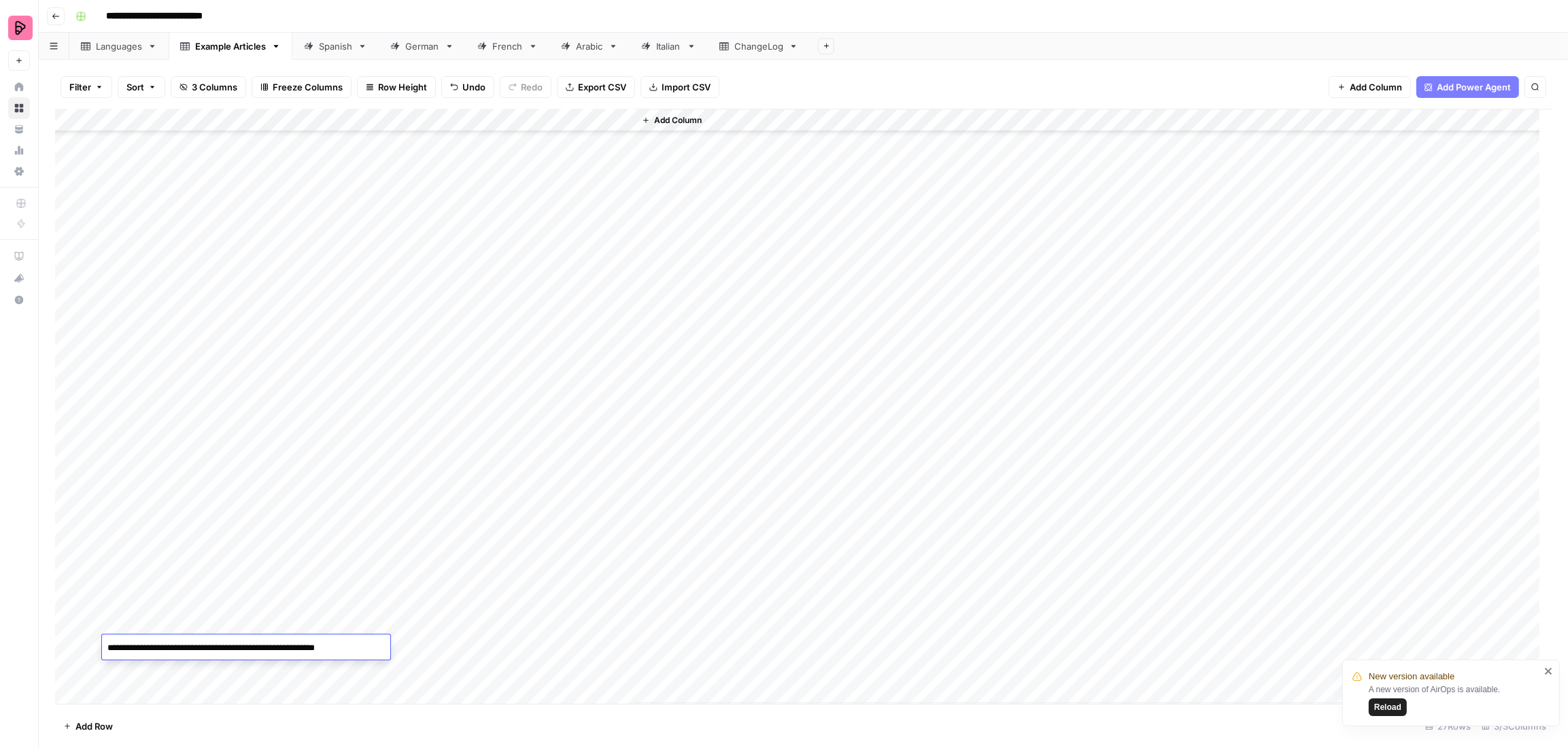
click at [312, 643] on textarea "**********" at bounding box center [246, 648] width 288 height 19
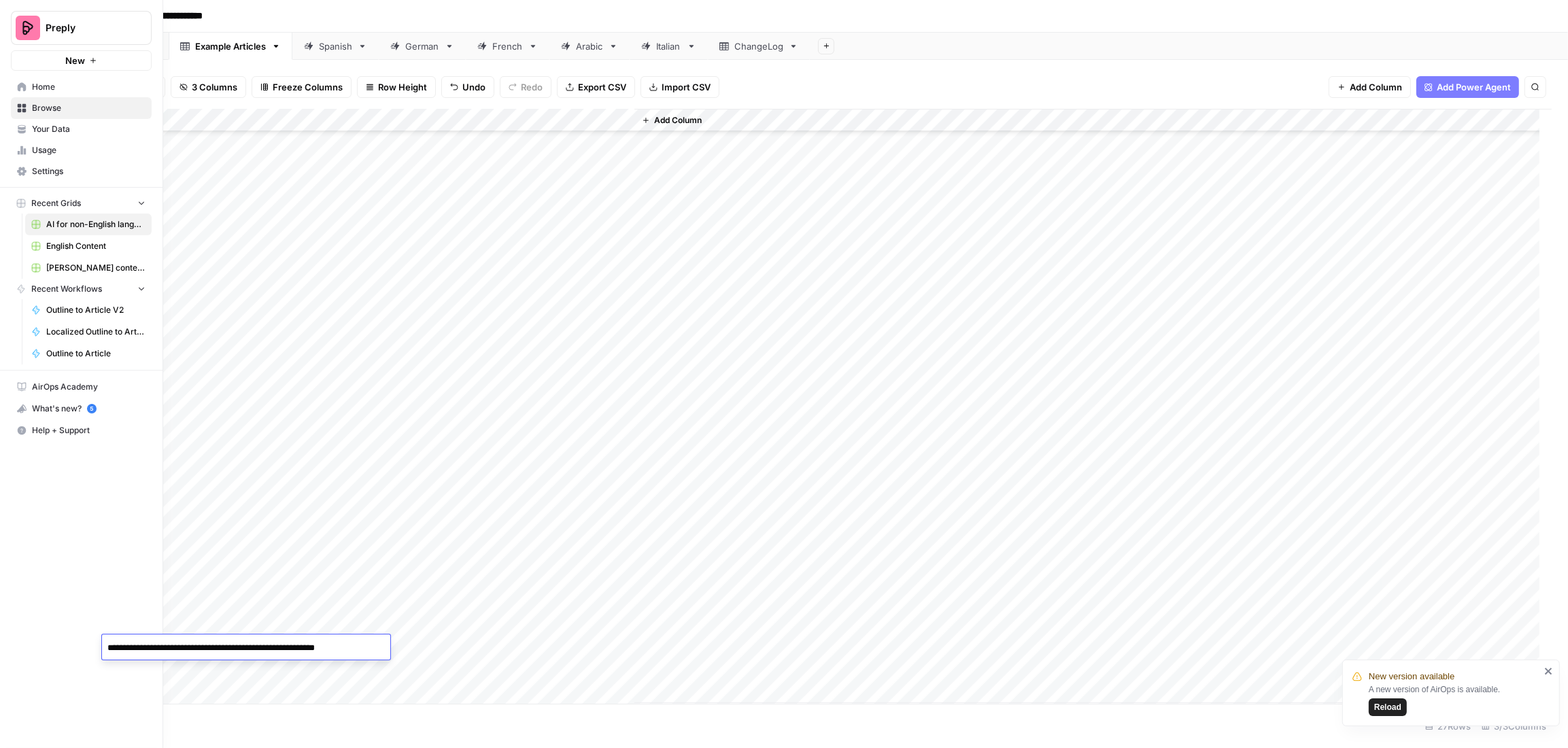
click at [67, 130] on span "Your Data" at bounding box center [88, 129] width 113 height 12
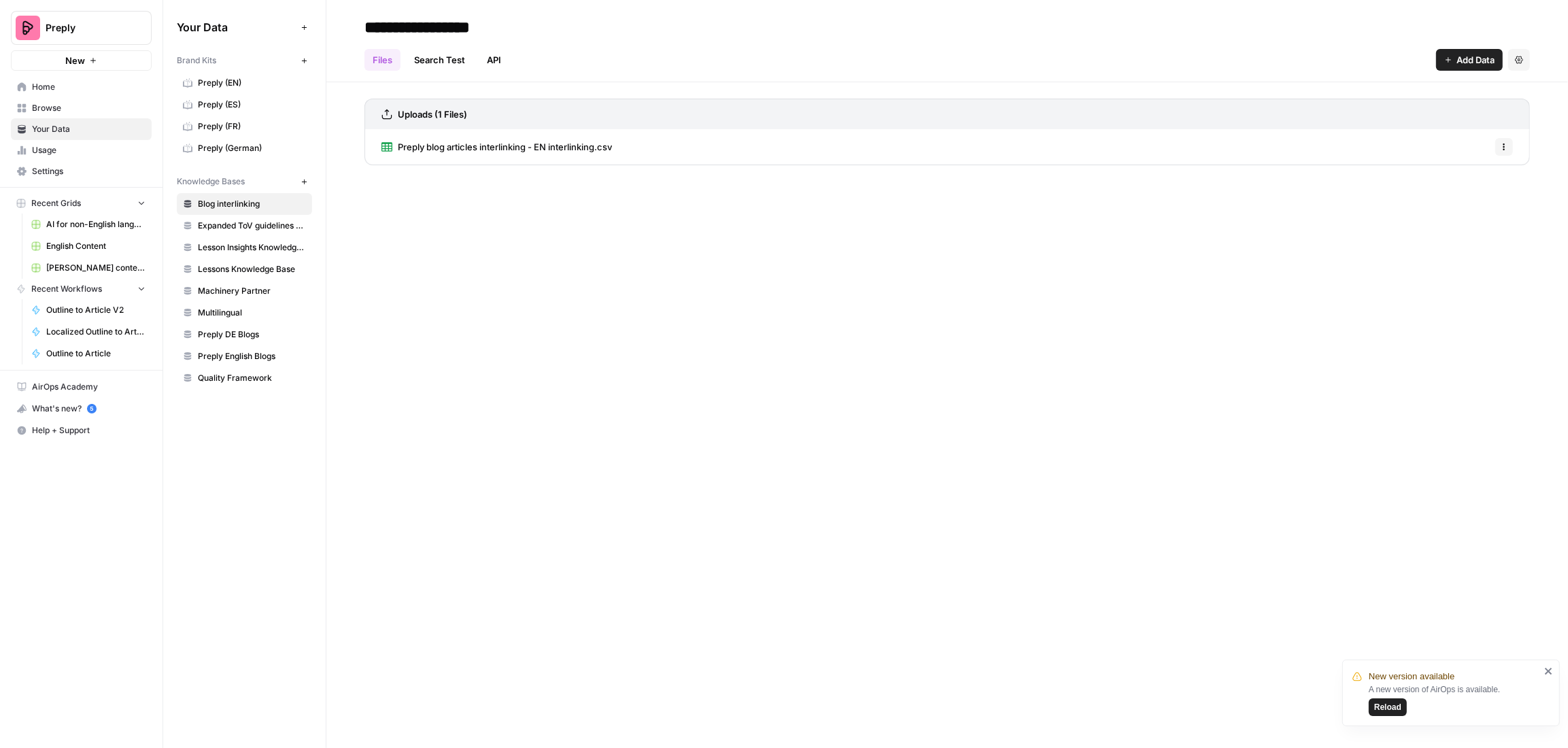
click at [224, 307] on span "Multilingual" at bounding box center [252, 313] width 108 height 12
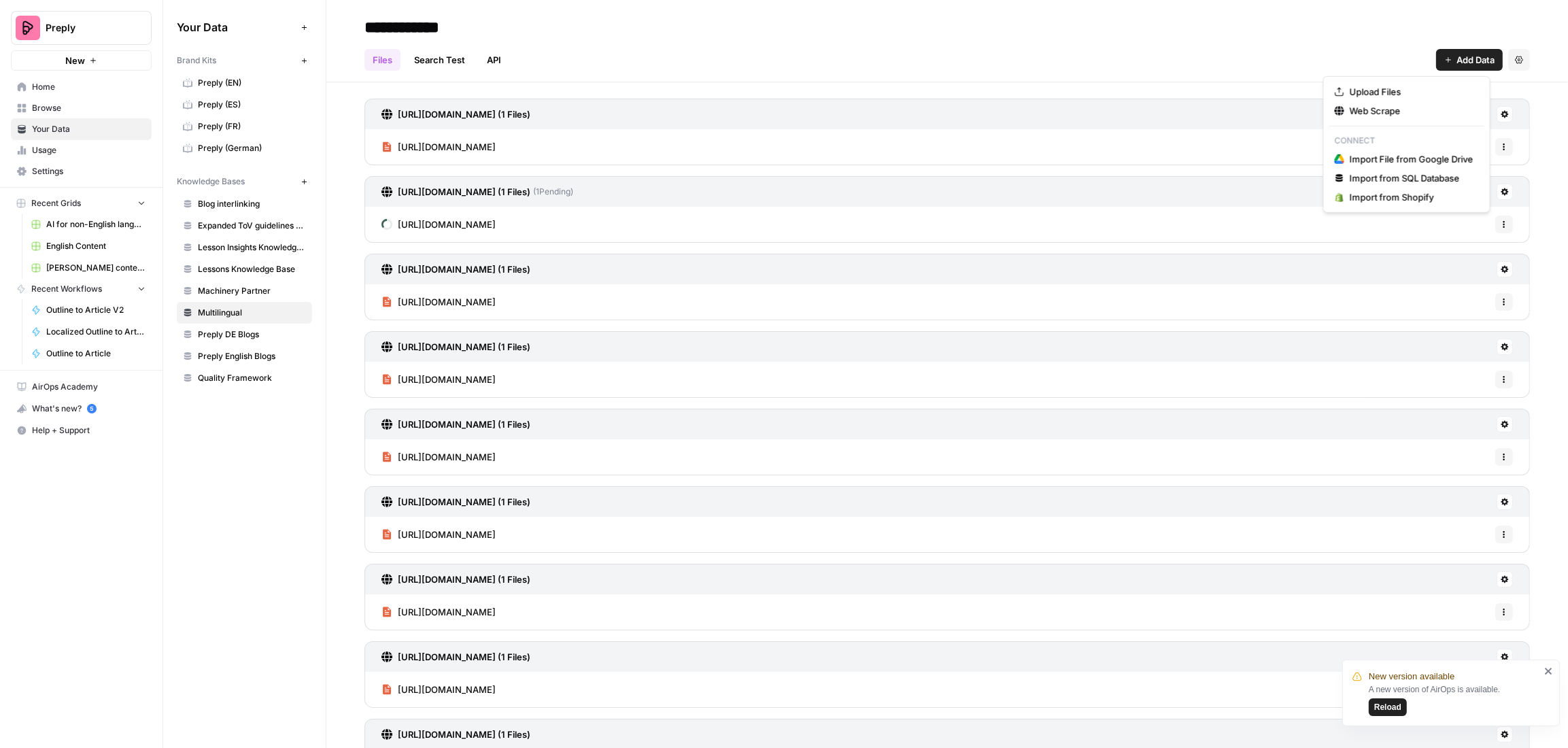
click at [1449, 70] on button "Add Data" at bounding box center [1469, 59] width 67 height 21
click at [1370, 110] on span "Web Scrape" at bounding box center [1412, 111] width 124 height 14
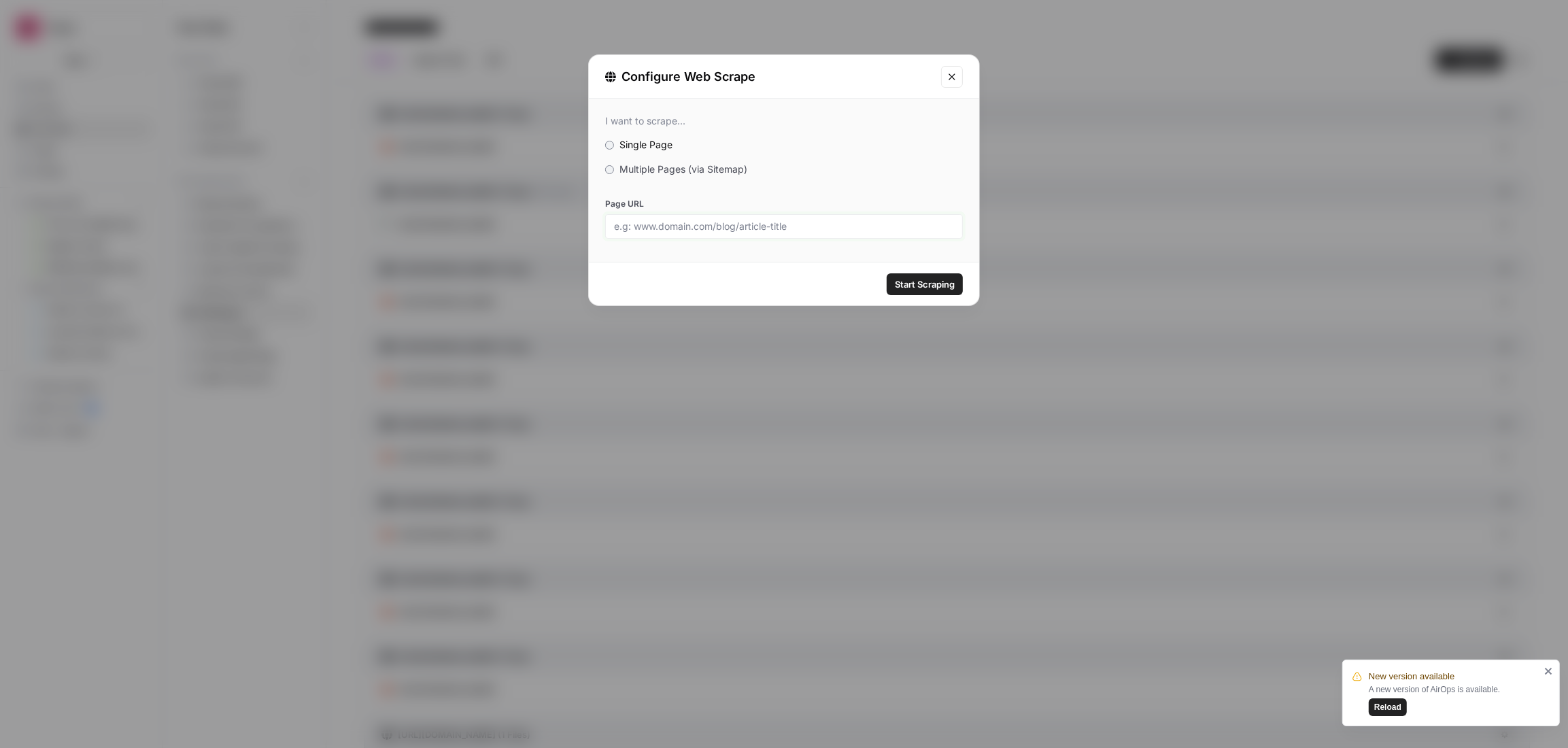
click at [779, 228] on input "Page URL" at bounding box center [784, 227] width 340 height 12
paste input "[URL][DOMAIN_NAME]"
type input "[URL][DOMAIN_NAME]"
click at [929, 283] on span "Start Scraping" at bounding box center [925, 284] width 60 height 14
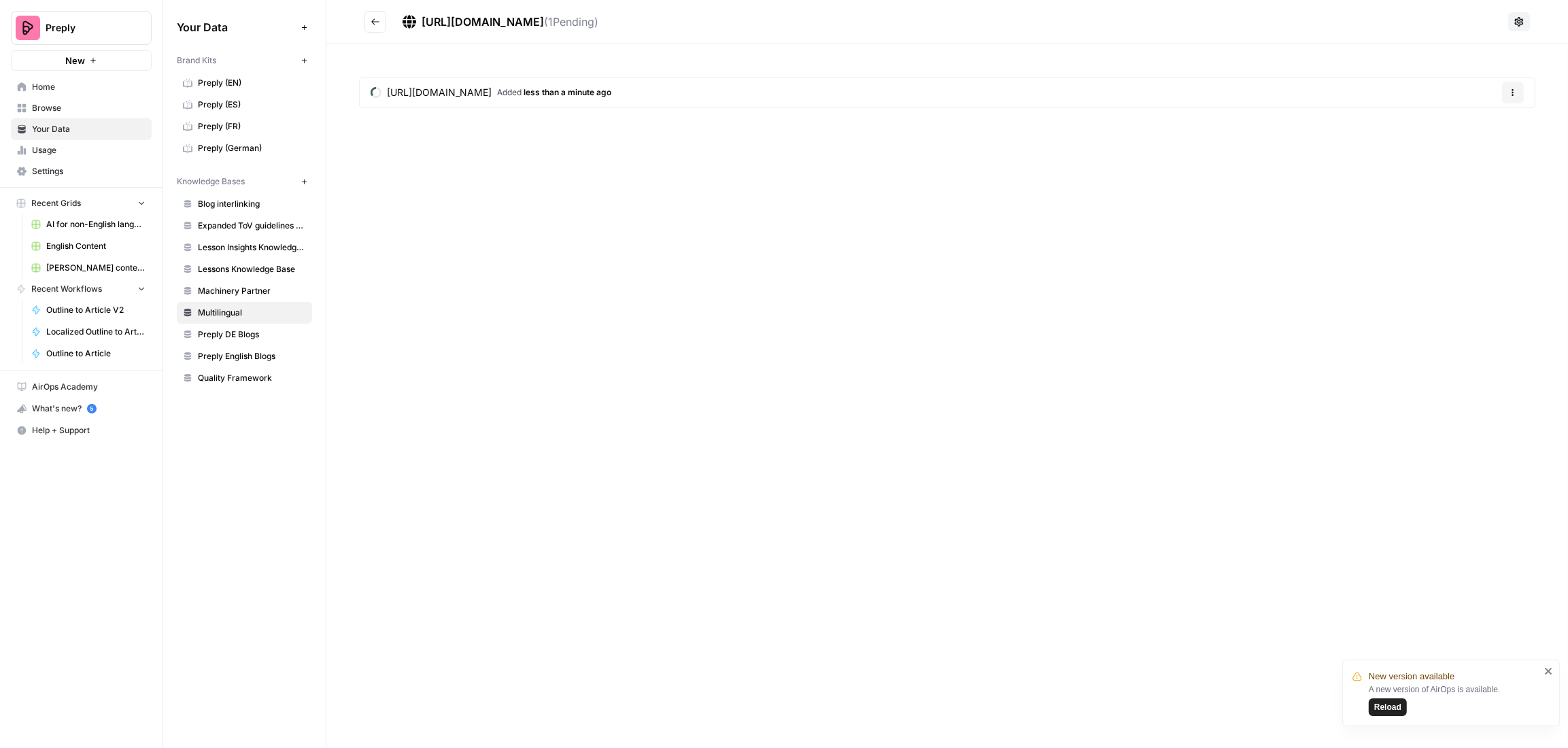
click at [380, 31] on button "Go back" at bounding box center [375, 21] width 21 height 21
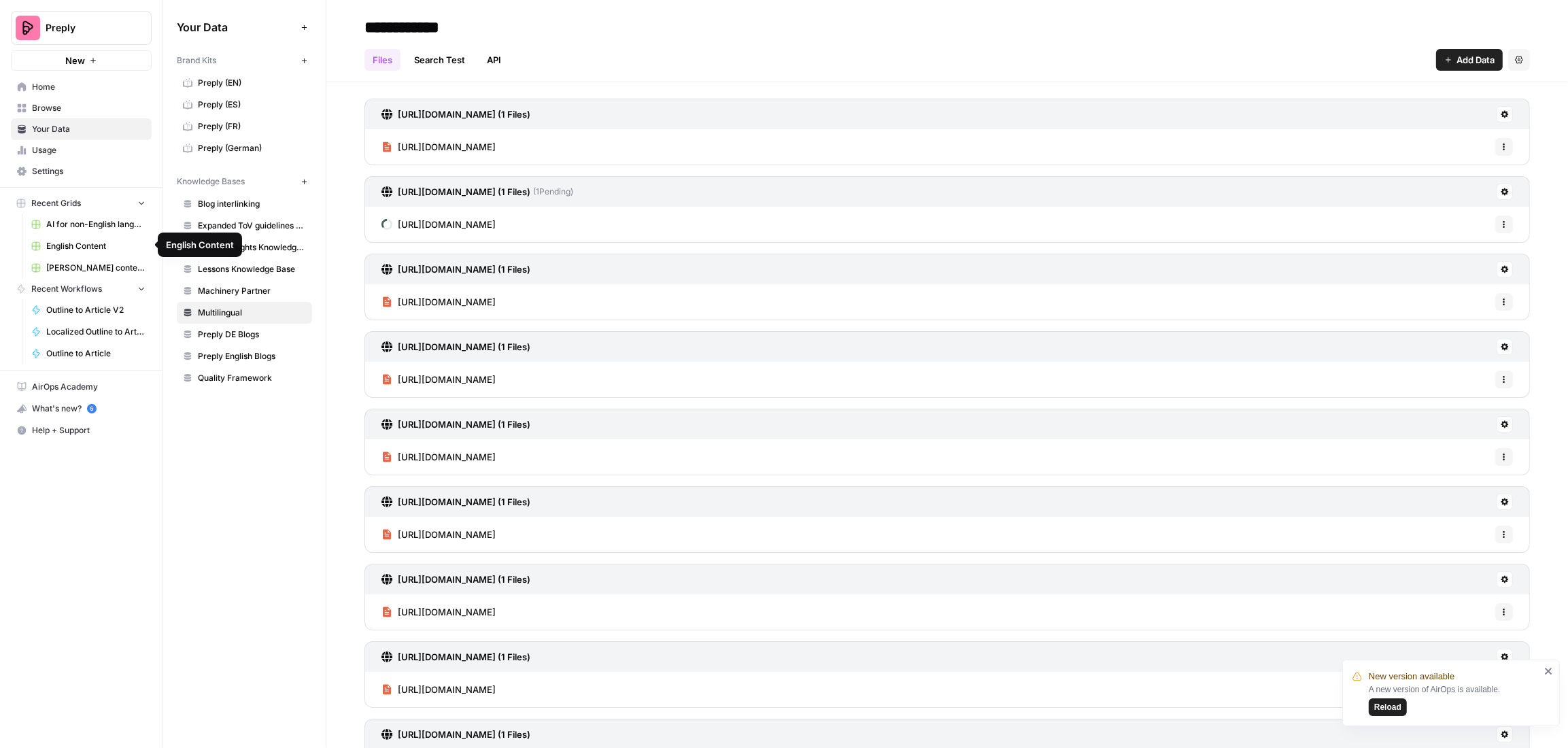
click at [91, 220] on span "AI for non-English languages" at bounding box center [96, 224] width 100 height 12
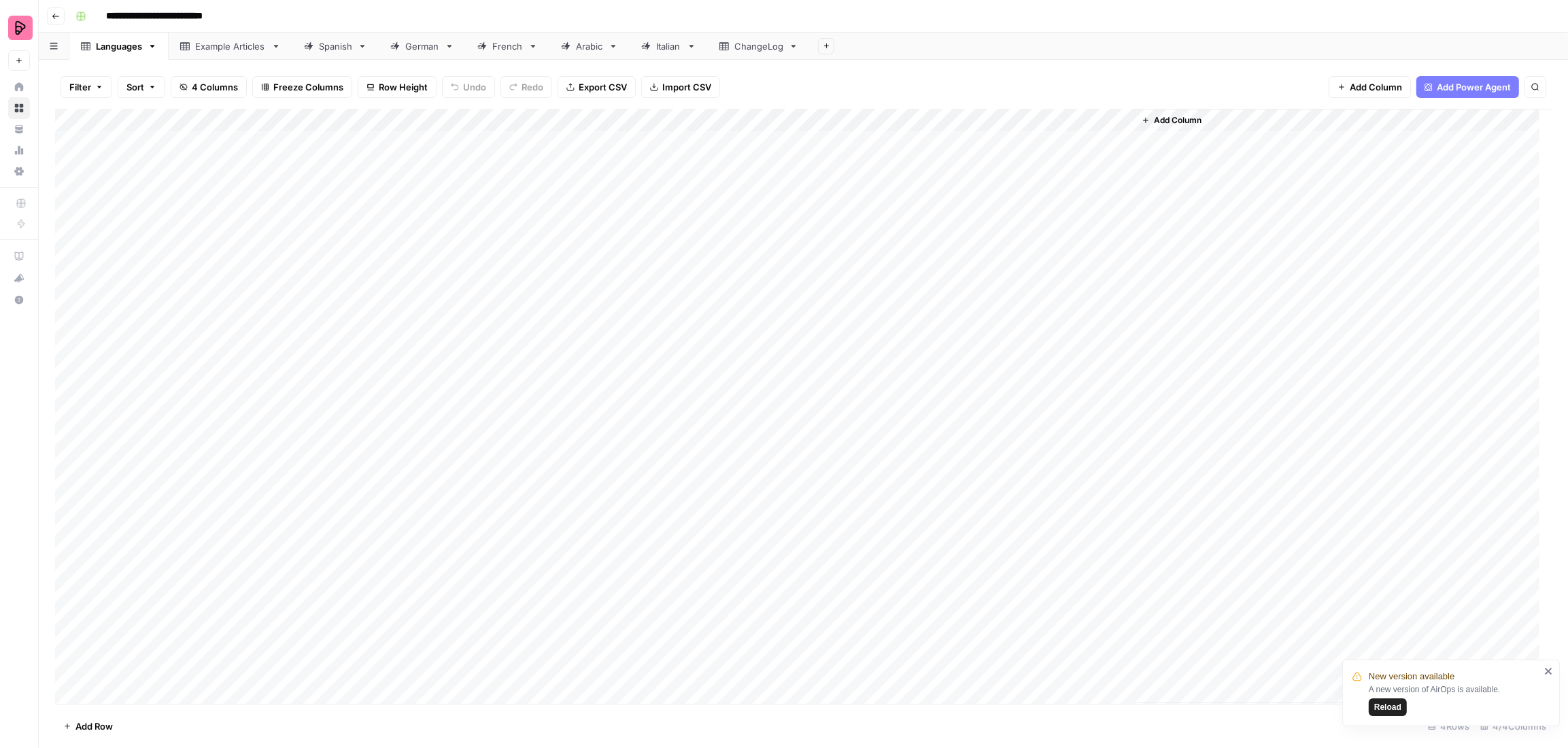
click at [676, 52] on div "Italian" at bounding box center [669, 46] width 25 height 14
click at [332, 44] on div "Spanish" at bounding box center [336, 46] width 33 height 14
click at [336, 192] on div "Add Column" at bounding box center [803, 406] width 1497 height 595
click at [666, 43] on div "Italian" at bounding box center [669, 46] width 25 height 14
click at [231, 164] on div "Add Column" at bounding box center [803, 166] width 1497 height 114
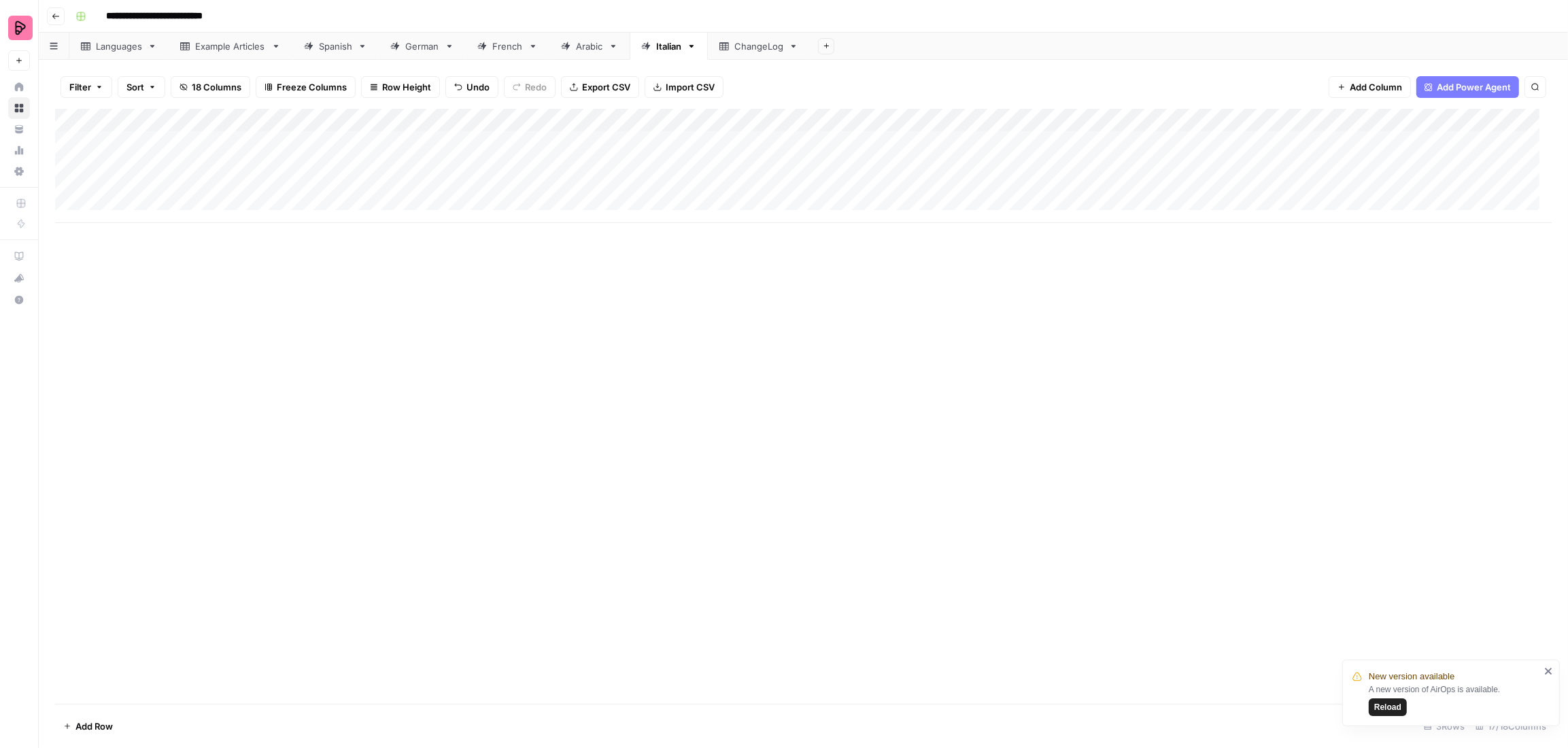
click at [569, 164] on div "Add Column" at bounding box center [803, 166] width 1497 height 114
type textarea "********"
click at [489, 169] on div "Add Column" at bounding box center [803, 166] width 1497 height 114
click at [598, 162] on div "Add Column" at bounding box center [803, 166] width 1497 height 114
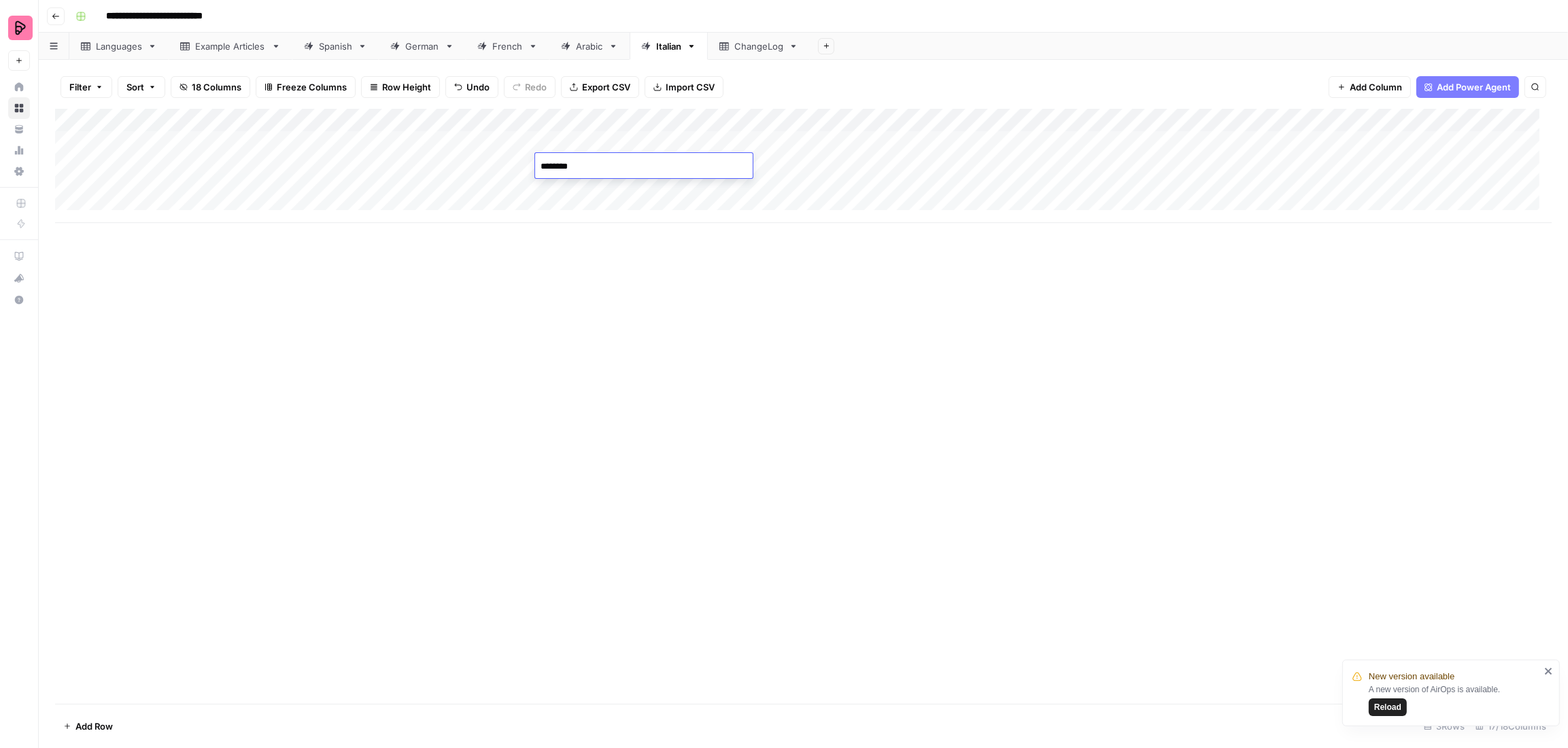
click at [564, 167] on textarea "********" at bounding box center [645, 167] width 218 height 19
type textarea "*******"
click at [574, 297] on div "Add Column" at bounding box center [803, 406] width 1497 height 595
click at [476, 172] on div "Add Column" at bounding box center [803, 166] width 1497 height 114
click at [705, 162] on div "Add Column" at bounding box center [803, 166] width 1497 height 114
